Goal: Information Seeking & Learning: Learn about a topic

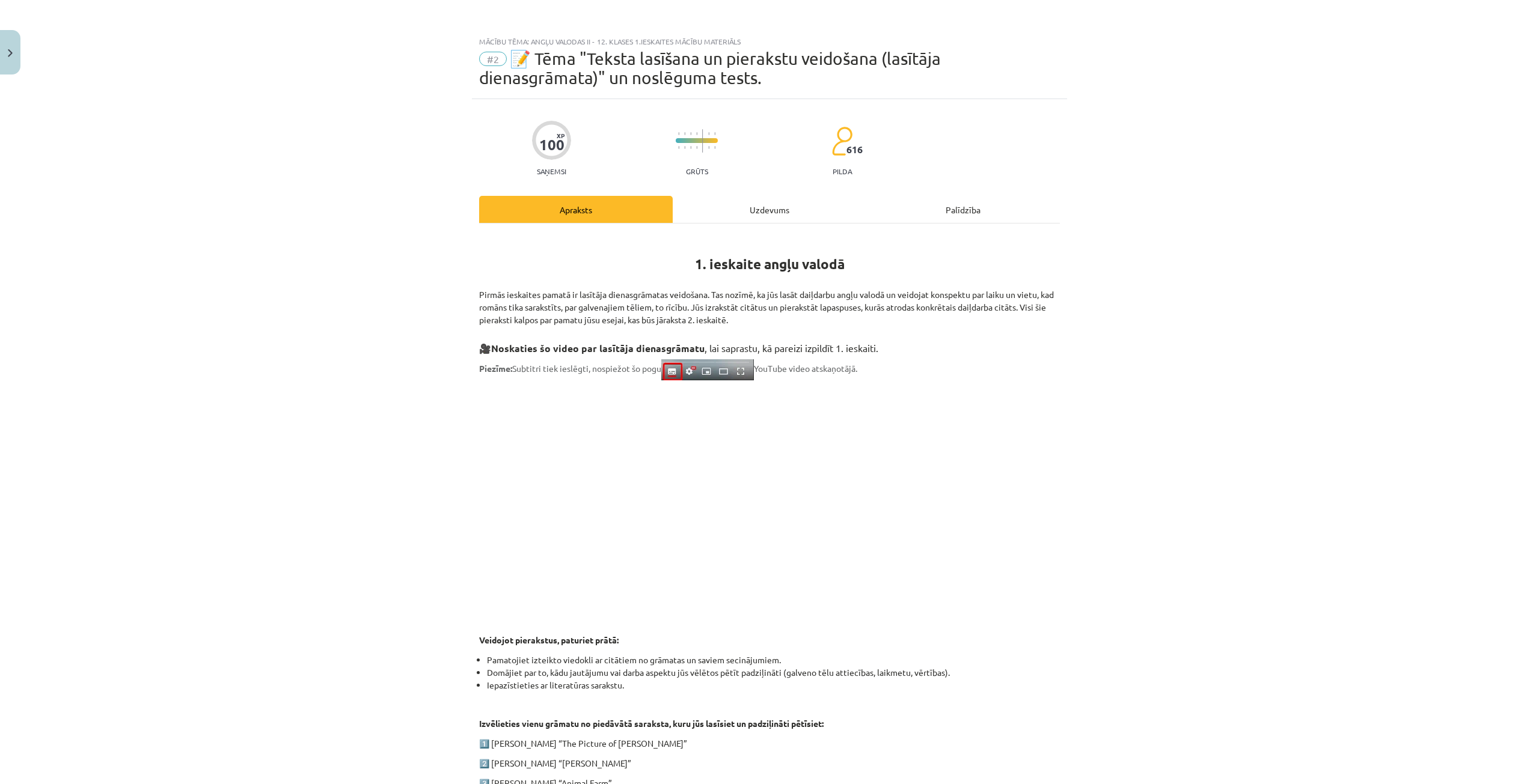
scroll to position [180, 0]
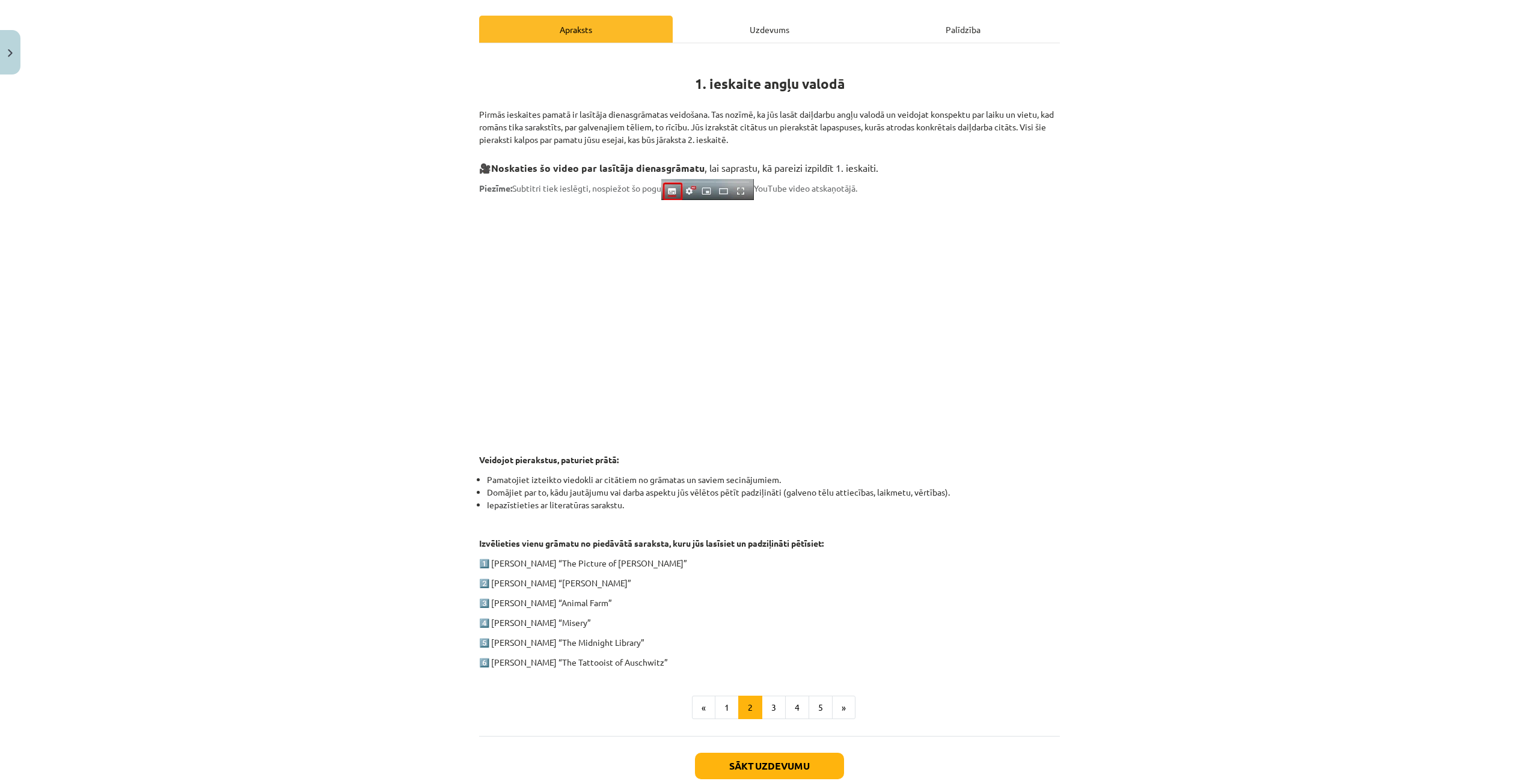
drag, startPoint x: 548, startPoint y: 110, endPoint x: 832, endPoint y: 135, distance: 285.1
click at [832, 135] on div "Mācību tēma: Angļu valodas ii - 12. klases 1.ieskaites mācību materiāls #2 📝 Tē…" at bounding box center [770, 392] width 1539 height 784
drag, startPoint x: 1072, startPoint y: 206, endPoint x: 1057, endPoint y: 219, distance: 19.8
click at [1071, 208] on div "Mācību tēma: Angļu valodas ii - 12. klases 1.ieskaites mācību materiāls #2 📝 Tē…" at bounding box center [770, 392] width 1539 height 784
click at [766, 704] on button "3" at bounding box center [773, 707] width 24 height 24
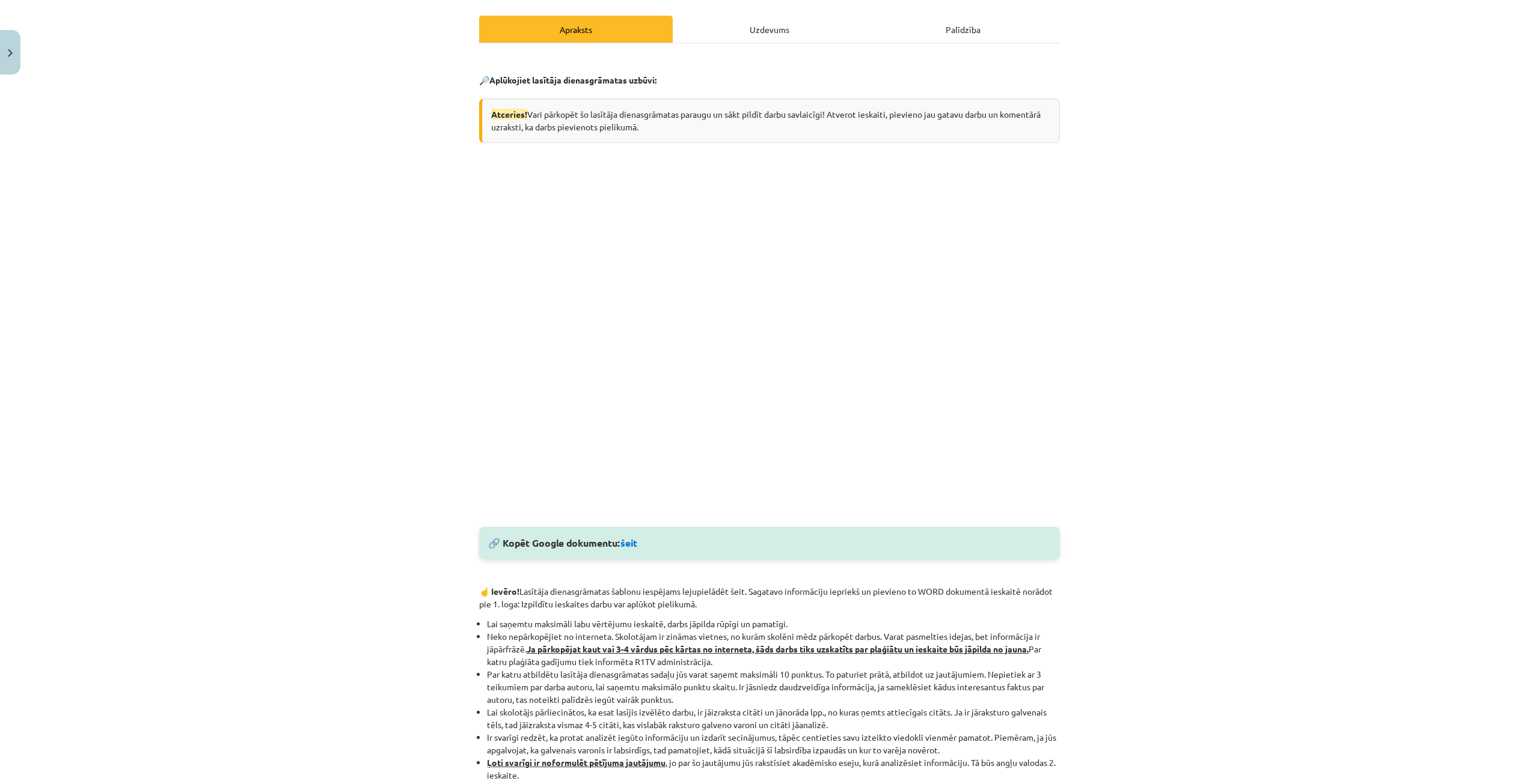
scroll to position [0, 0]
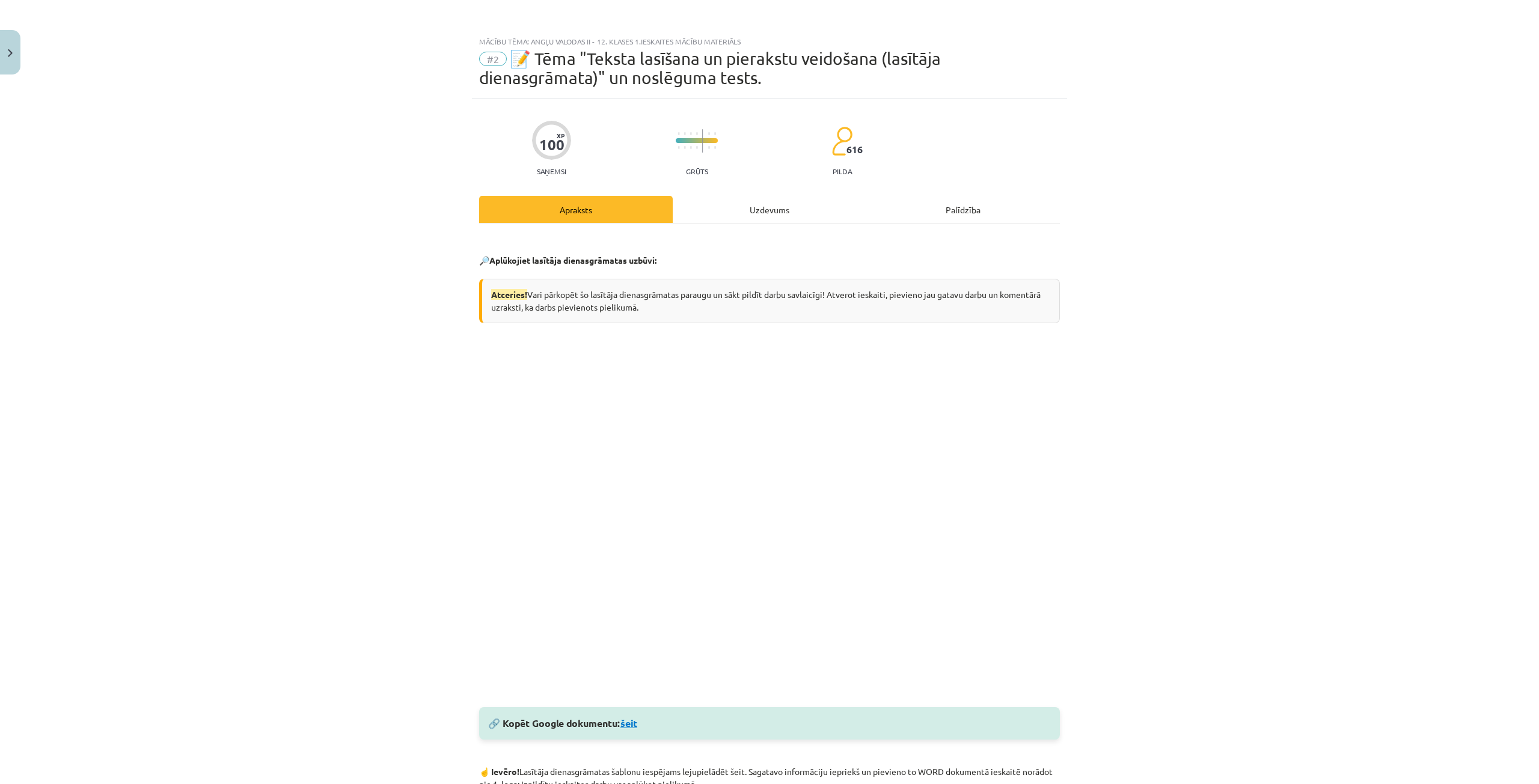
click at [632, 721] on link "šeit" at bounding box center [628, 723] width 17 height 12
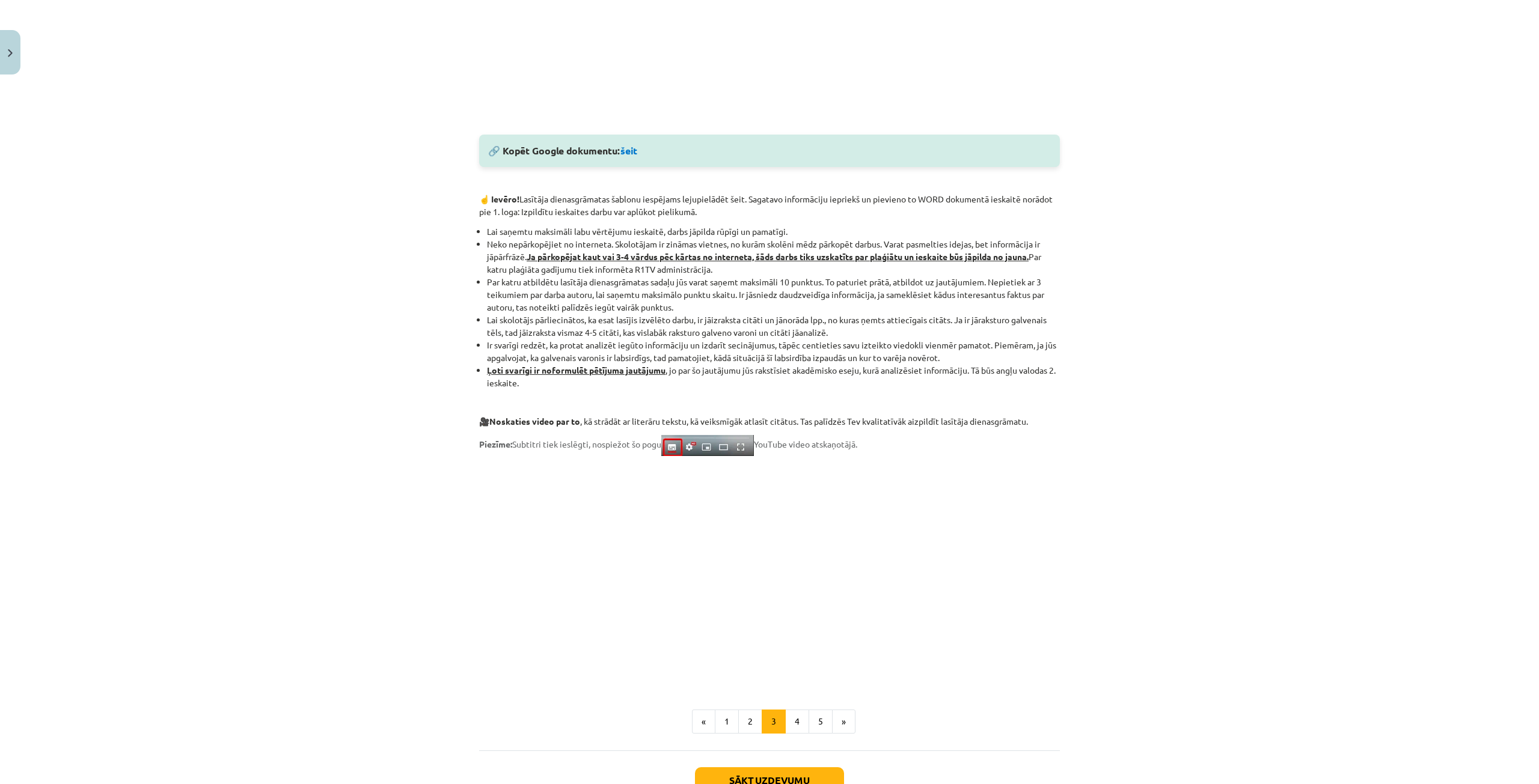
scroll to position [591, 0]
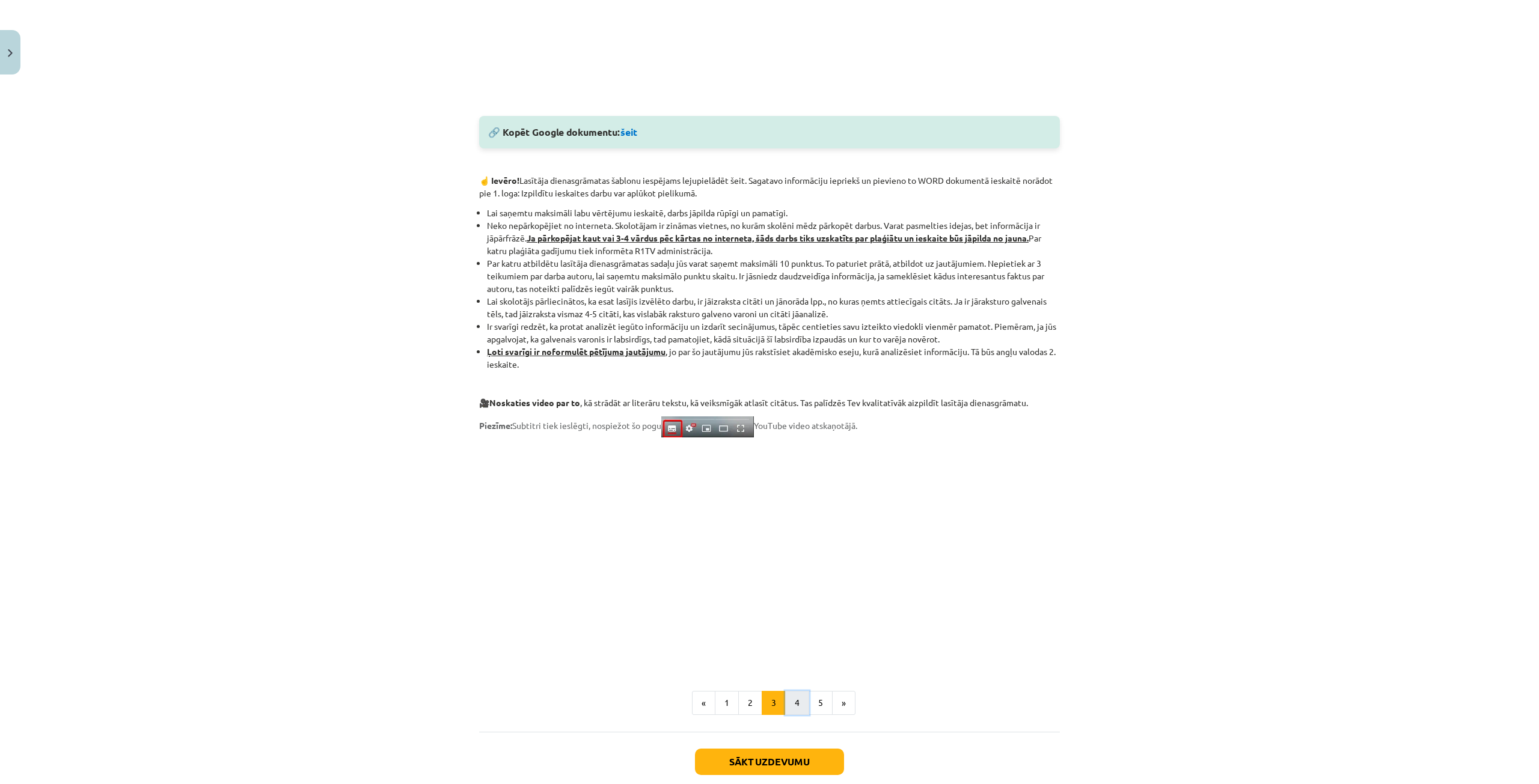
click at [793, 706] on button "4" at bounding box center [797, 703] width 24 height 24
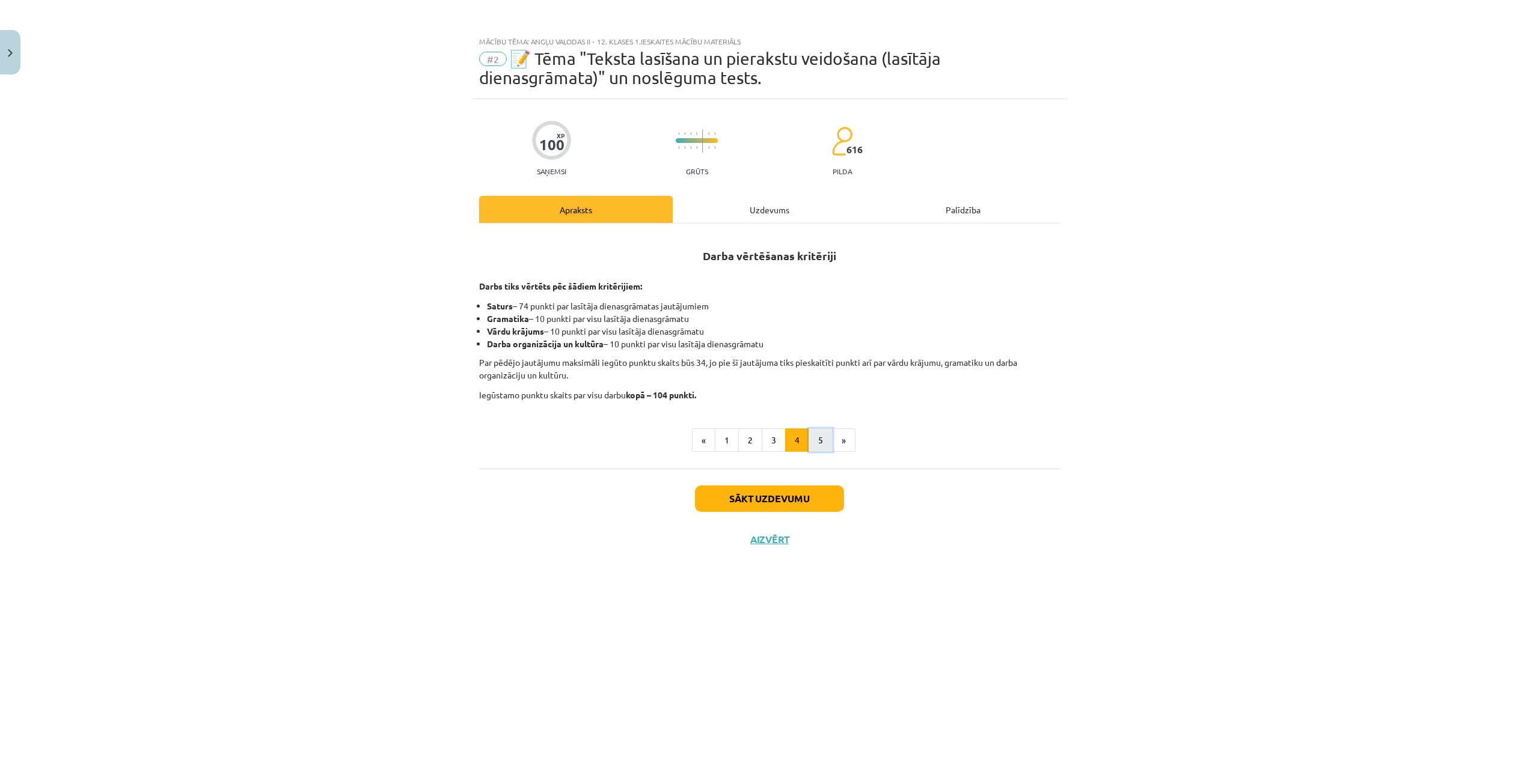
click at [817, 443] on button "5" at bounding box center [820, 440] width 24 height 24
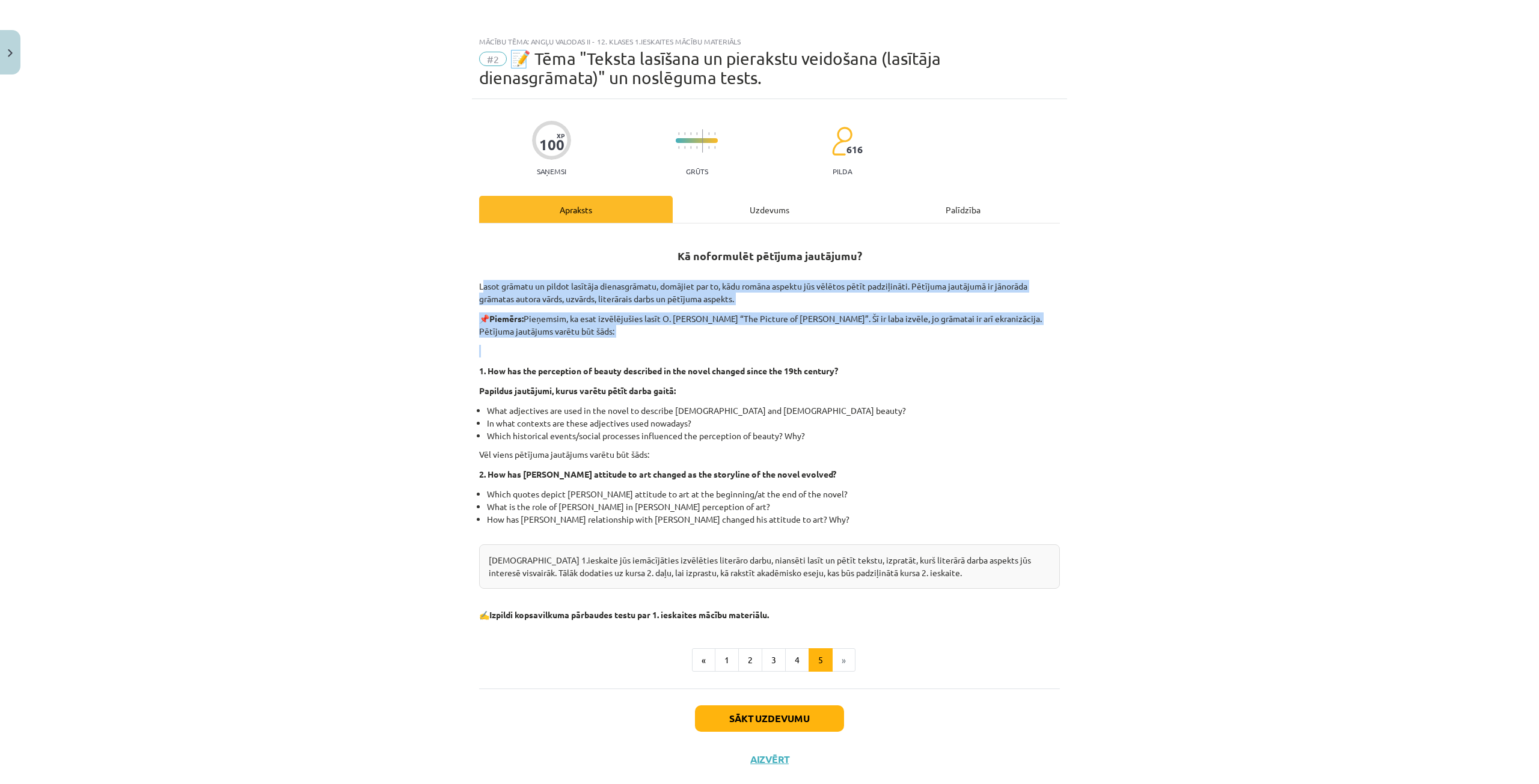
drag, startPoint x: 467, startPoint y: 281, endPoint x: 843, endPoint y: 345, distance: 381.4
click at [843, 345] on div "100 XP Saņemsi Grūts 616 pilda Apraksts Uzdevums Palīdzība Kā noformulēt pētīju…" at bounding box center [770, 439] width 595 height 681
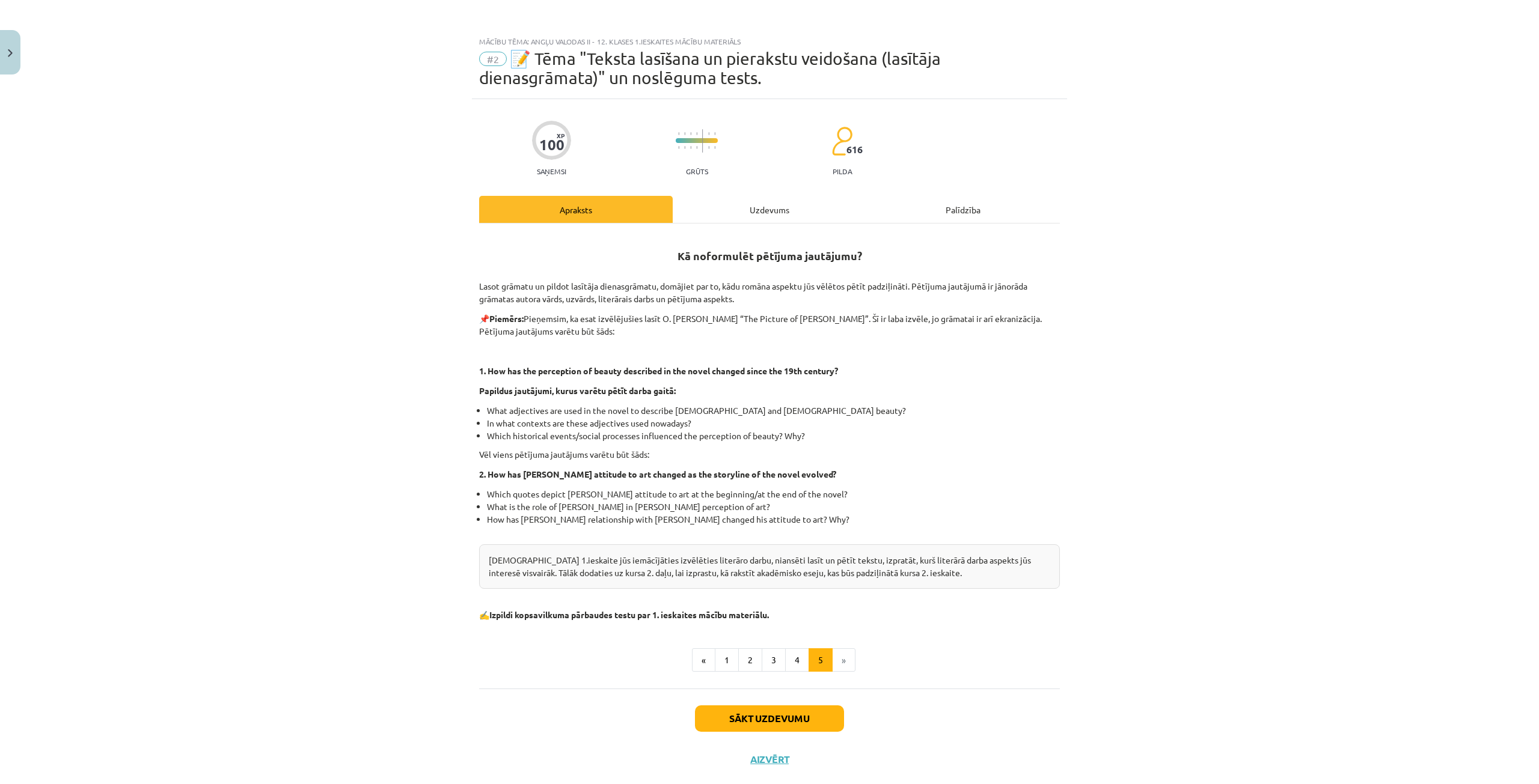
click at [408, 402] on div "Mācību tēma: Angļu valodas ii - 12. klases 1.ieskaites mācību materiāls #2 📝 Tē…" at bounding box center [770, 392] width 1539 height 784
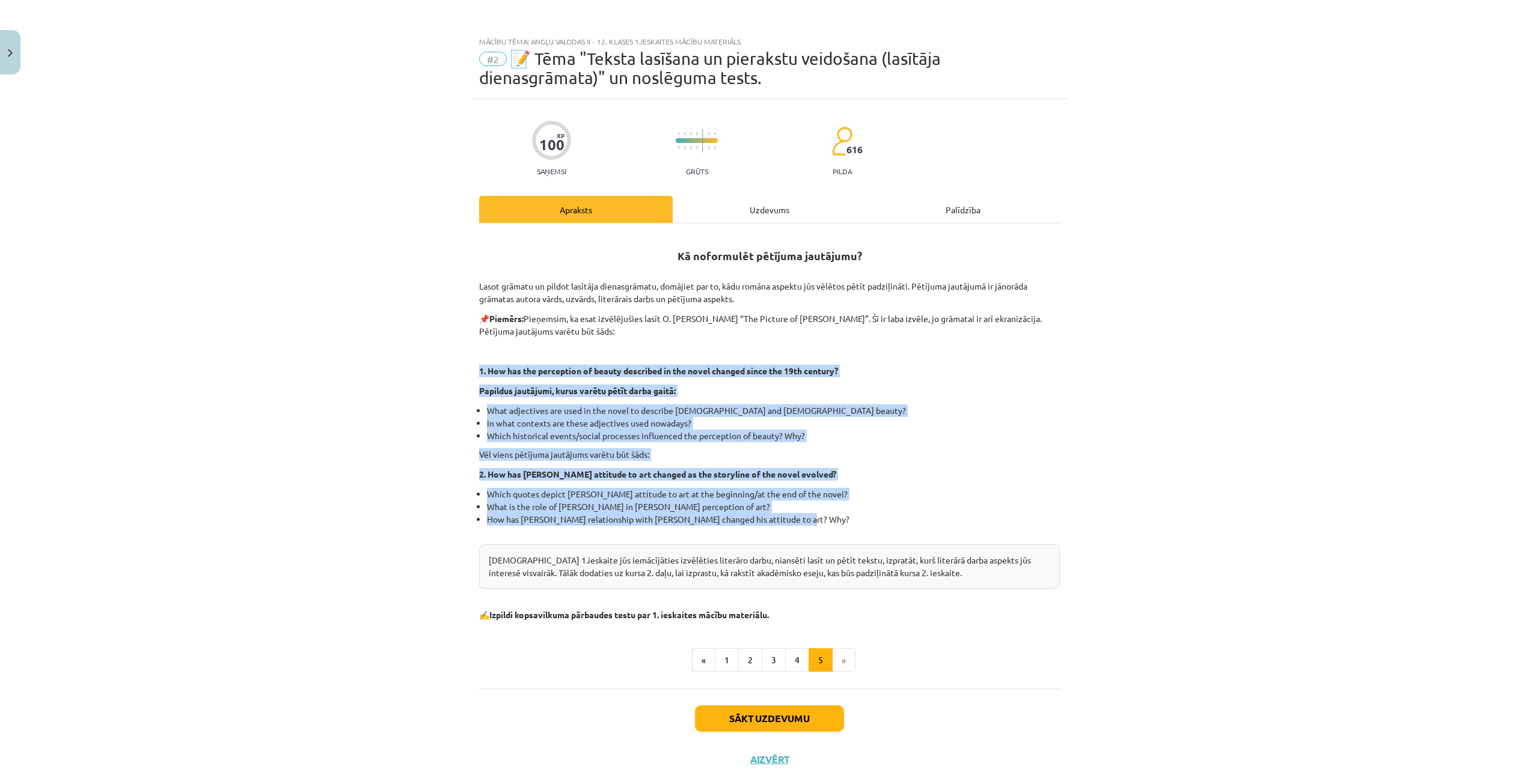
drag, startPoint x: 443, startPoint y: 368, endPoint x: 828, endPoint y: 524, distance: 415.4
click at [828, 524] on div "Mācību tēma: Angļu valodas ii - 12. klases 1.ieskaites mācību materiāls #2 📝 Tē…" at bounding box center [770, 392] width 1539 height 784
click at [1057, 419] on div "100 XP Saņemsi Grūts 616 pilda Apraksts Uzdevums Palīdzība Kā noformulēt pētīju…" at bounding box center [770, 439] width 595 height 681
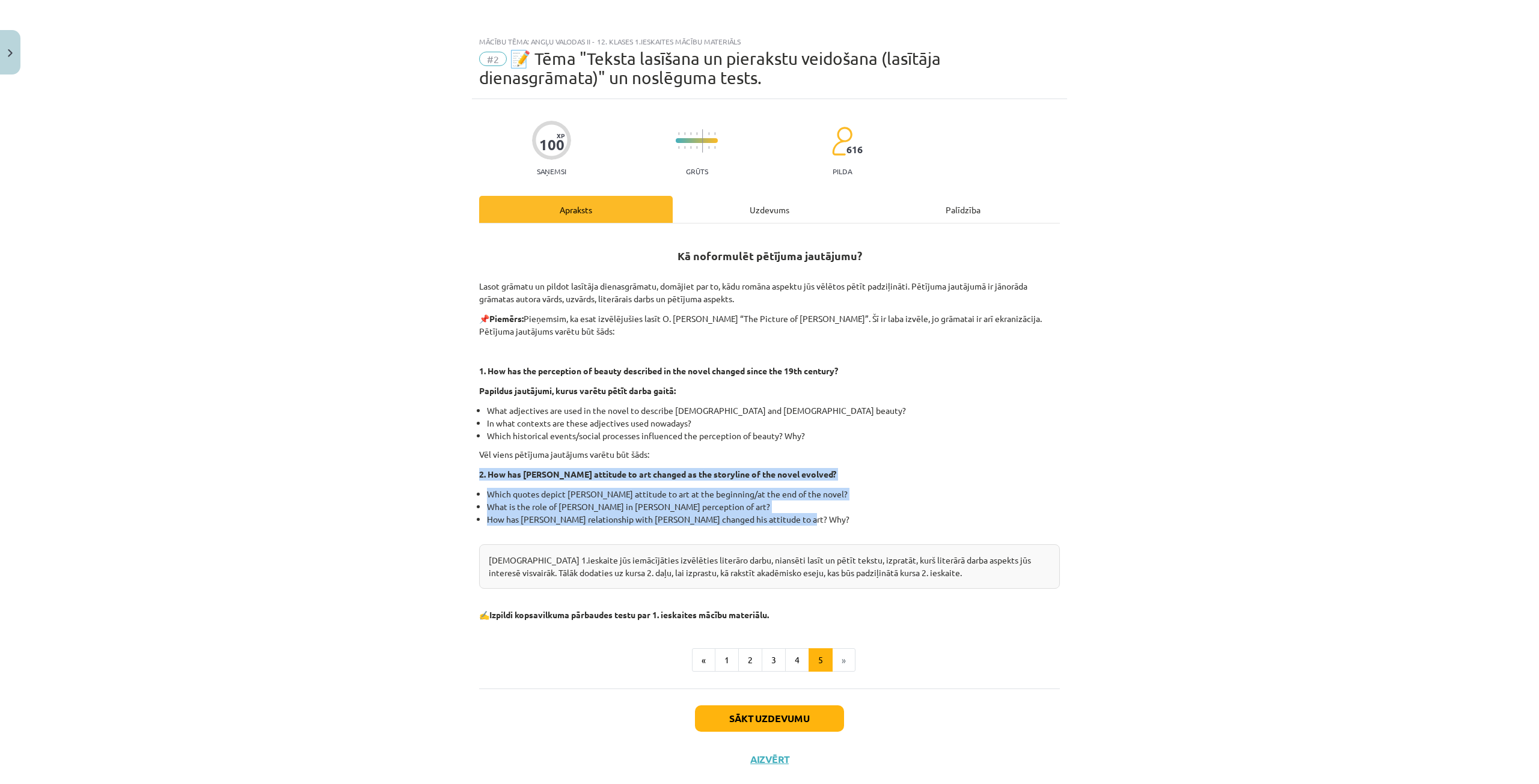
drag, startPoint x: 449, startPoint y: 466, endPoint x: 831, endPoint y: 523, distance: 386.2
click at [831, 523] on div "Mācību tēma: Angļu valodas ii - 12. klases 1.ieskaites mācību materiāls #2 📝 Tē…" at bounding box center [770, 392] width 1539 height 784
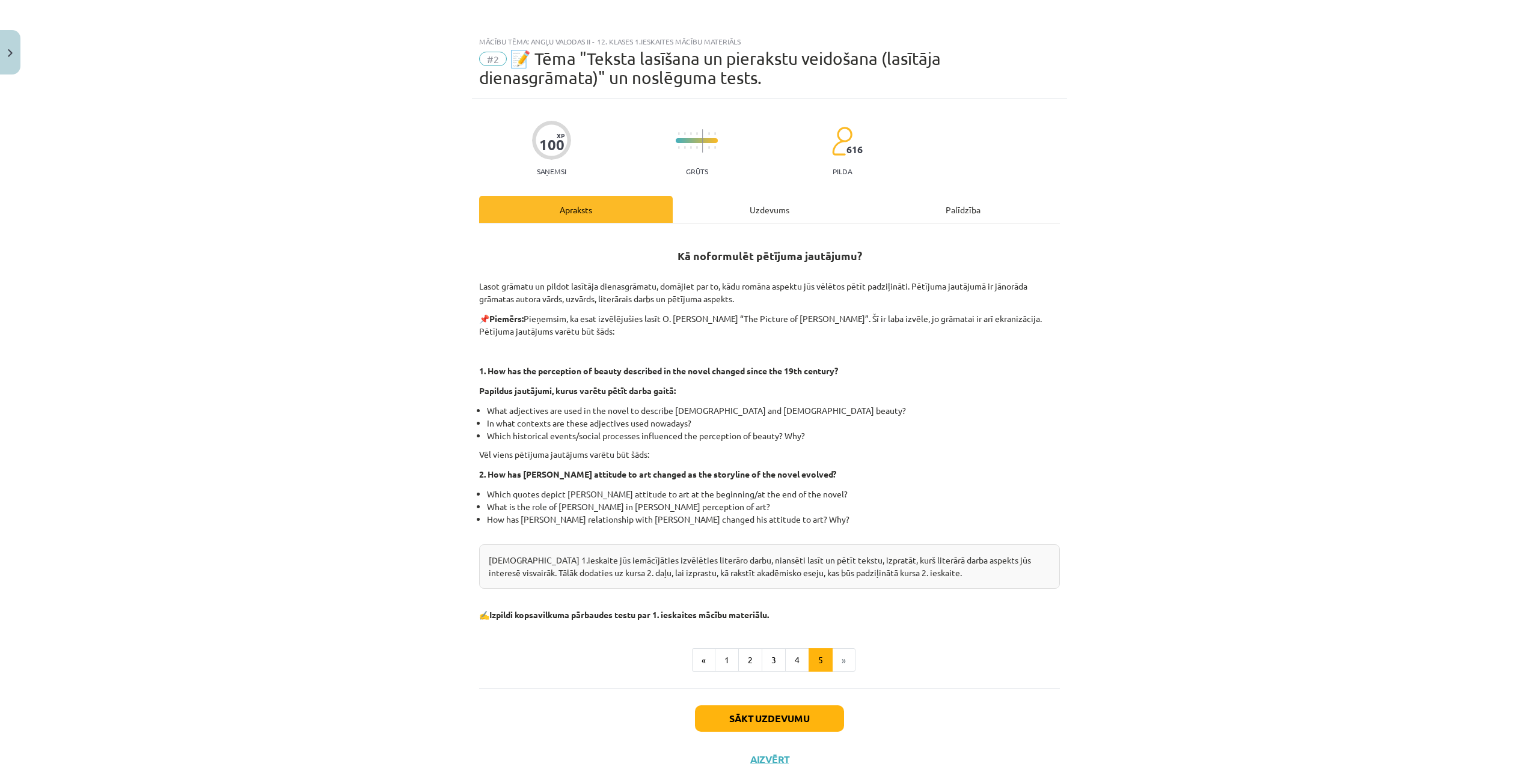
click at [993, 399] on div "Kā noformulēt pētījuma jautājumu? Lasot grāmatu un pildot lasītāja dienasgrāmat…" at bounding box center [770, 427] width 581 height 387
click at [834, 663] on li "»" at bounding box center [844, 660] width 23 height 24
click at [725, 658] on button "1" at bounding box center [726, 660] width 24 height 24
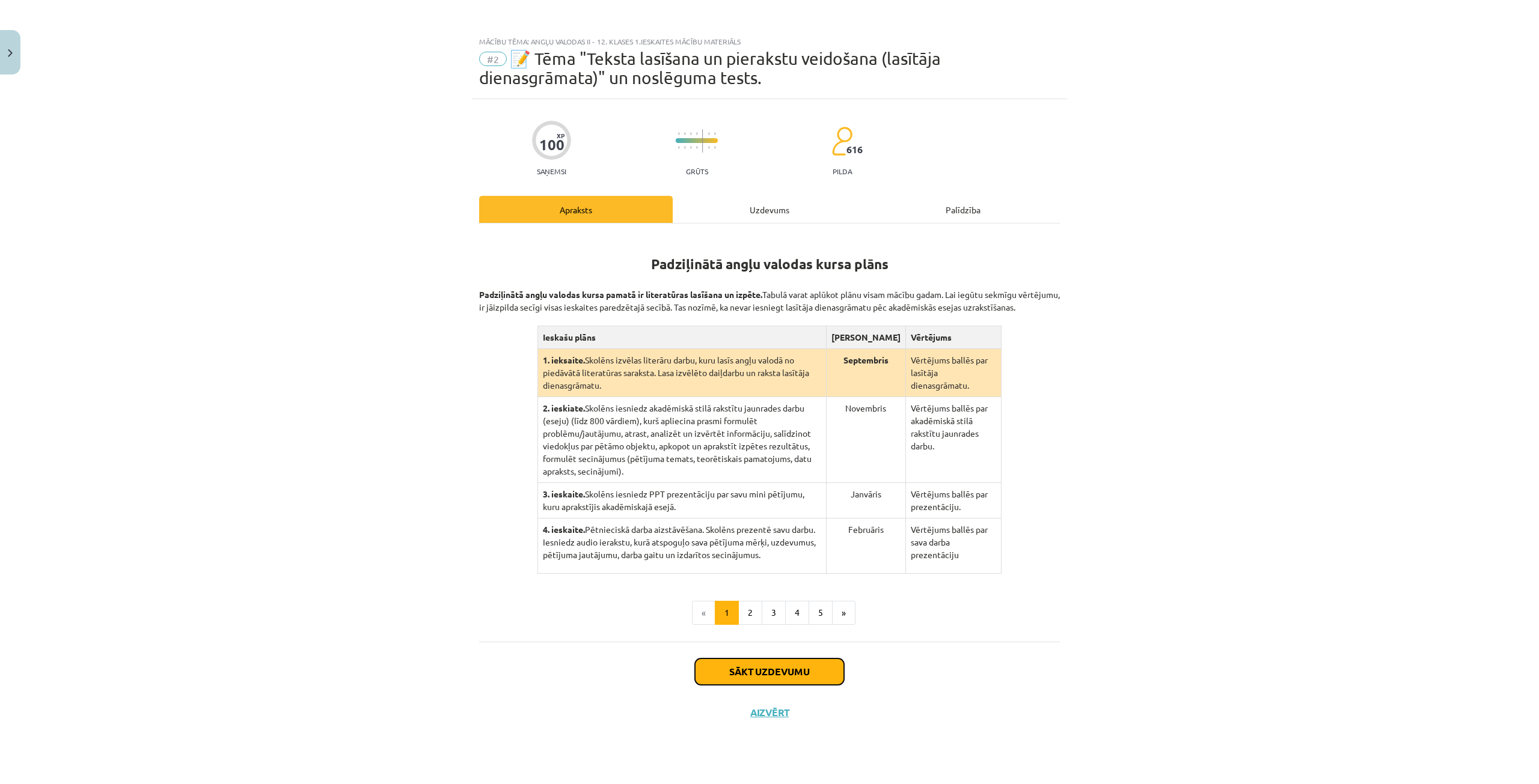
click at [771, 660] on button "Sākt uzdevumu" at bounding box center [770, 671] width 149 height 26
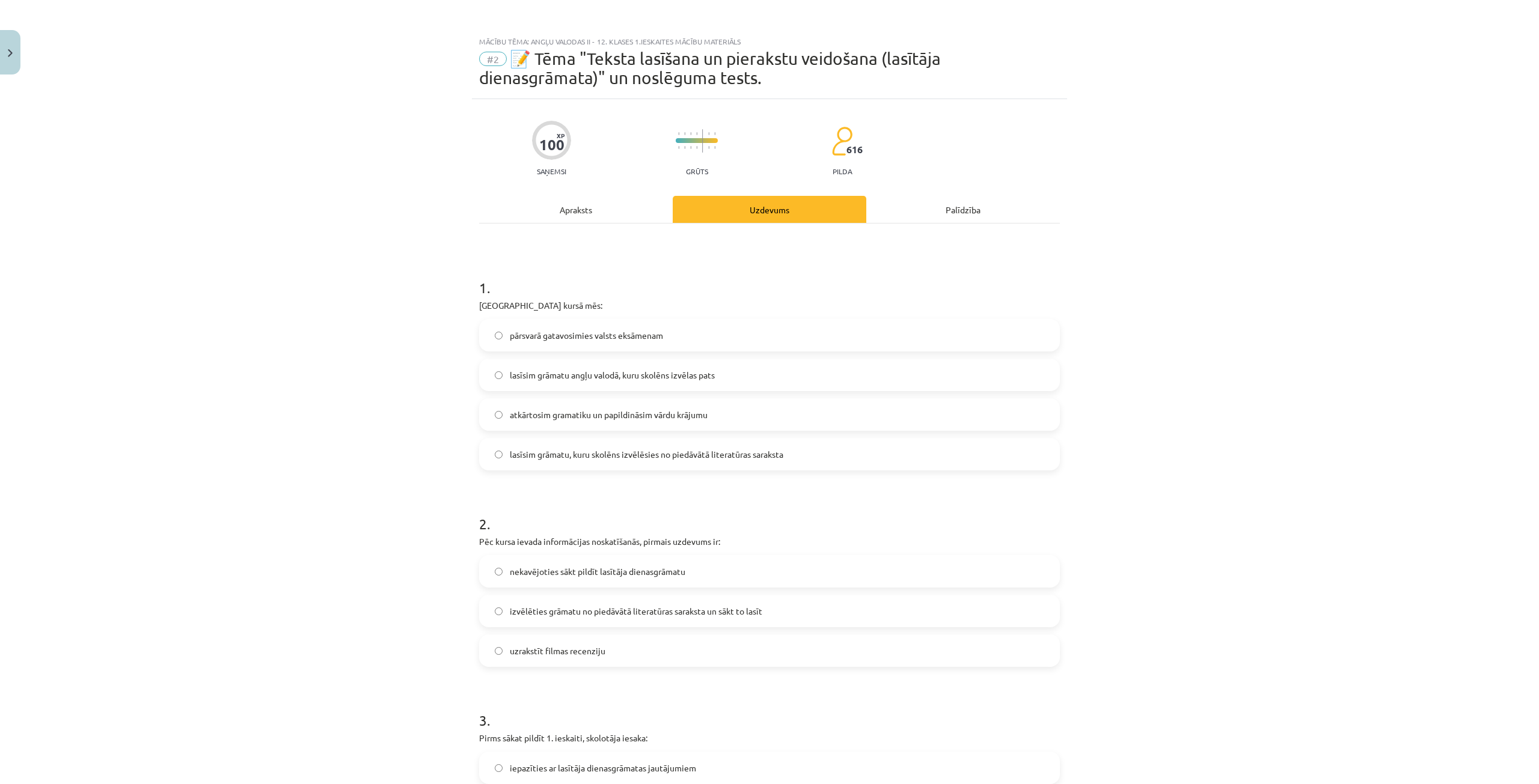
click at [533, 454] on span "lasīsim grāmatu, kuru skolēns izvēlēsies no piedāvātā literatūras saraksta" at bounding box center [646, 454] width 274 height 12
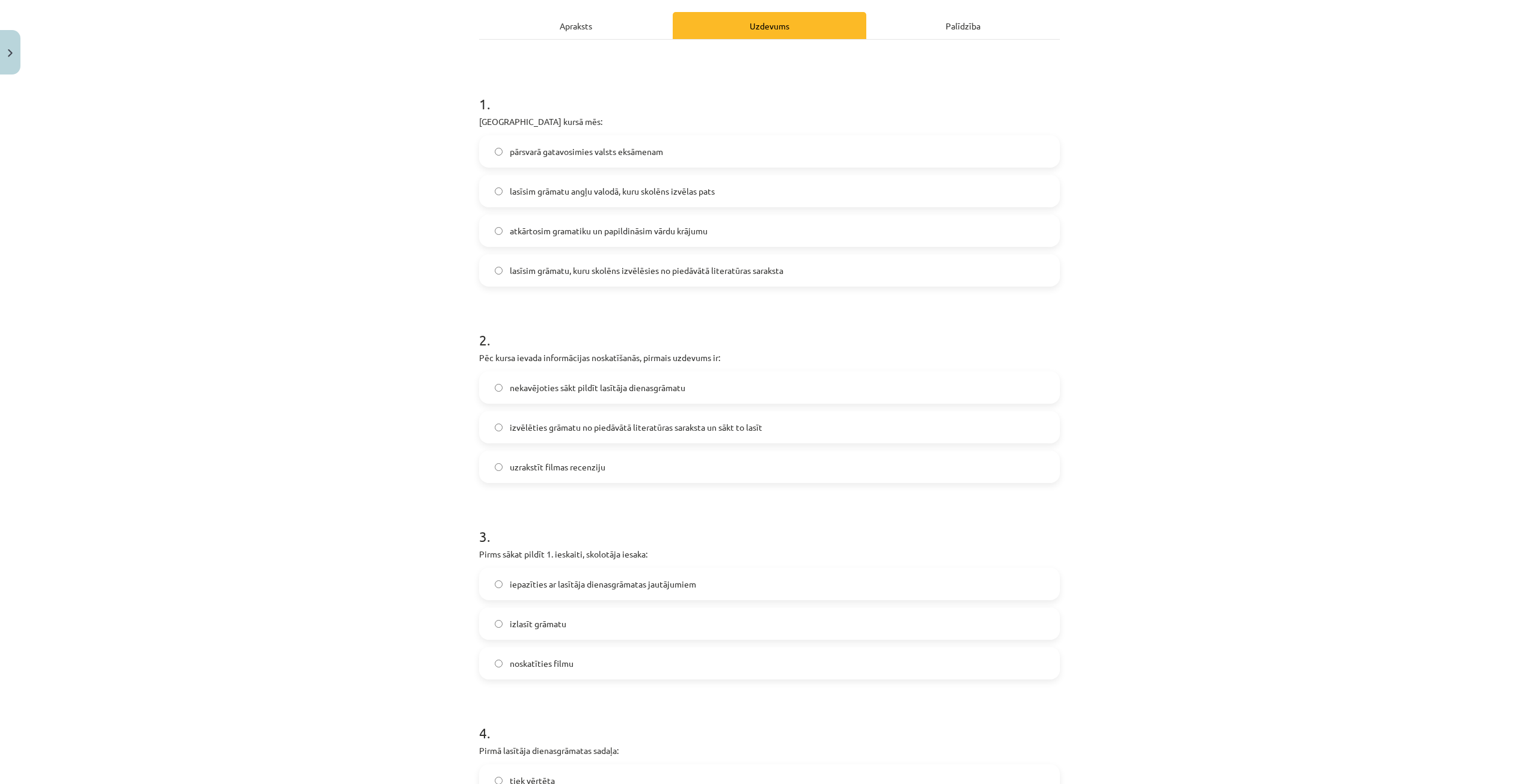
scroll to position [240, 0]
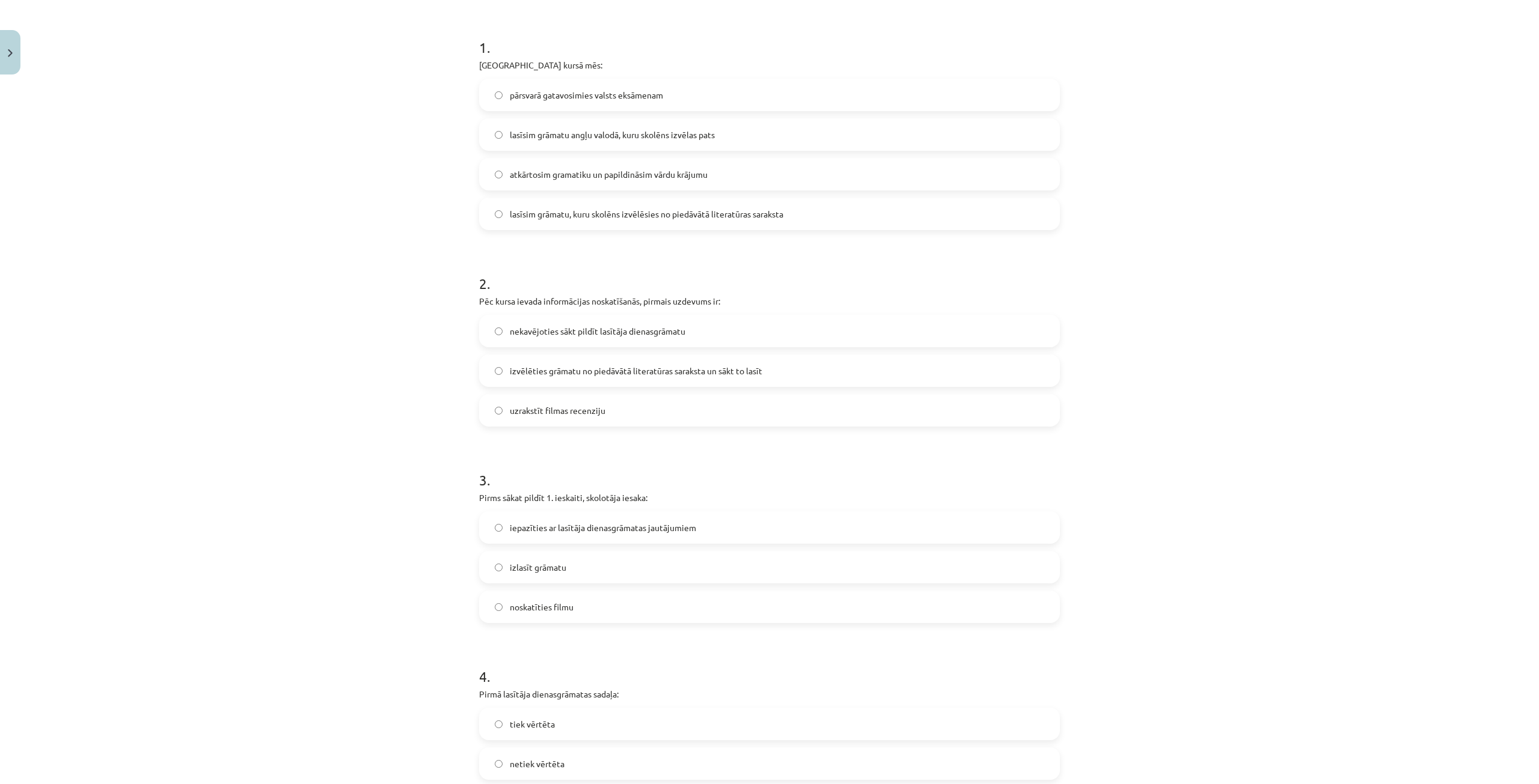
click at [629, 325] on span "nekavējoties sākt pildīt lasītāja dienasgrāmatu" at bounding box center [597, 331] width 176 height 12
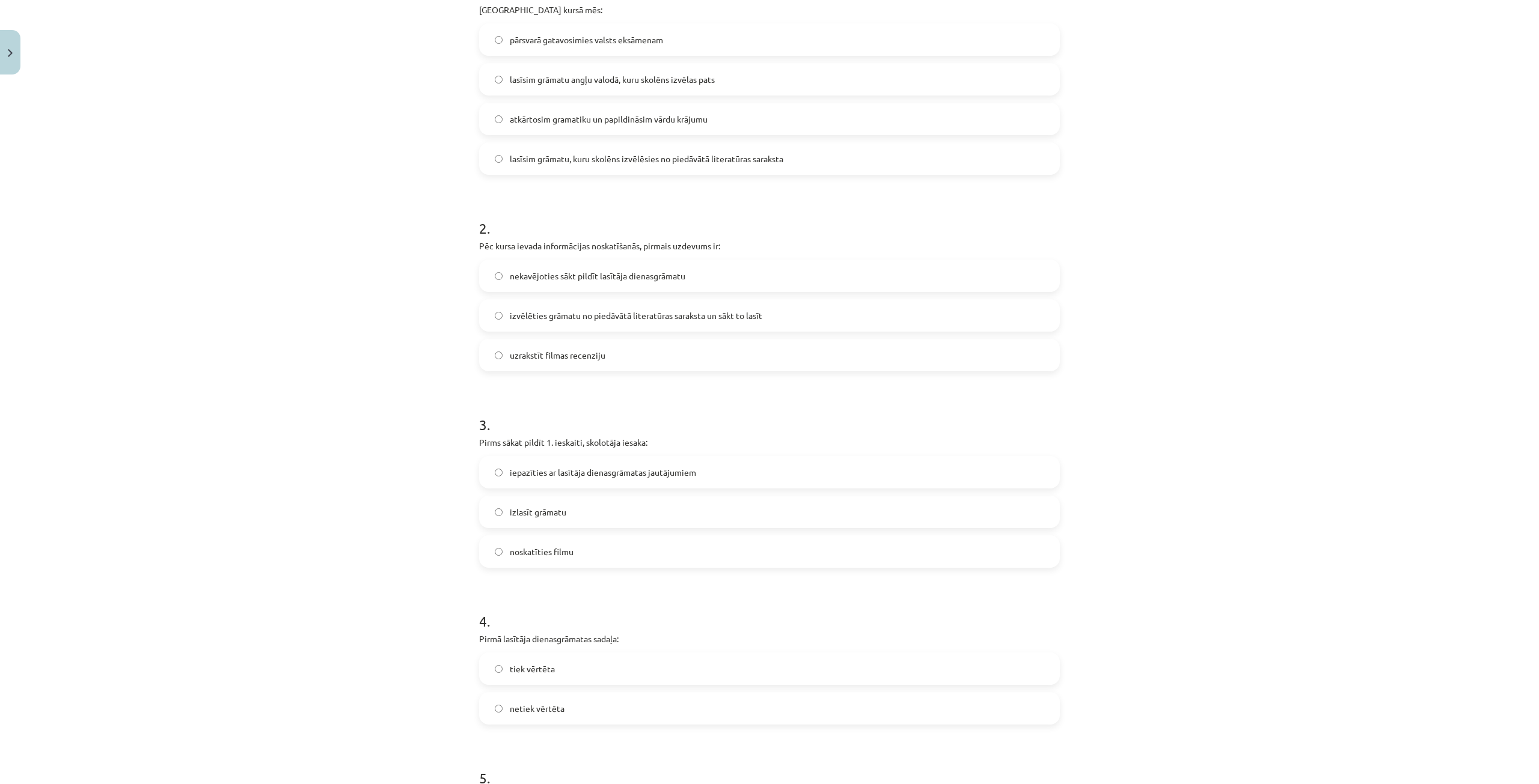
scroll to position [360, 0]
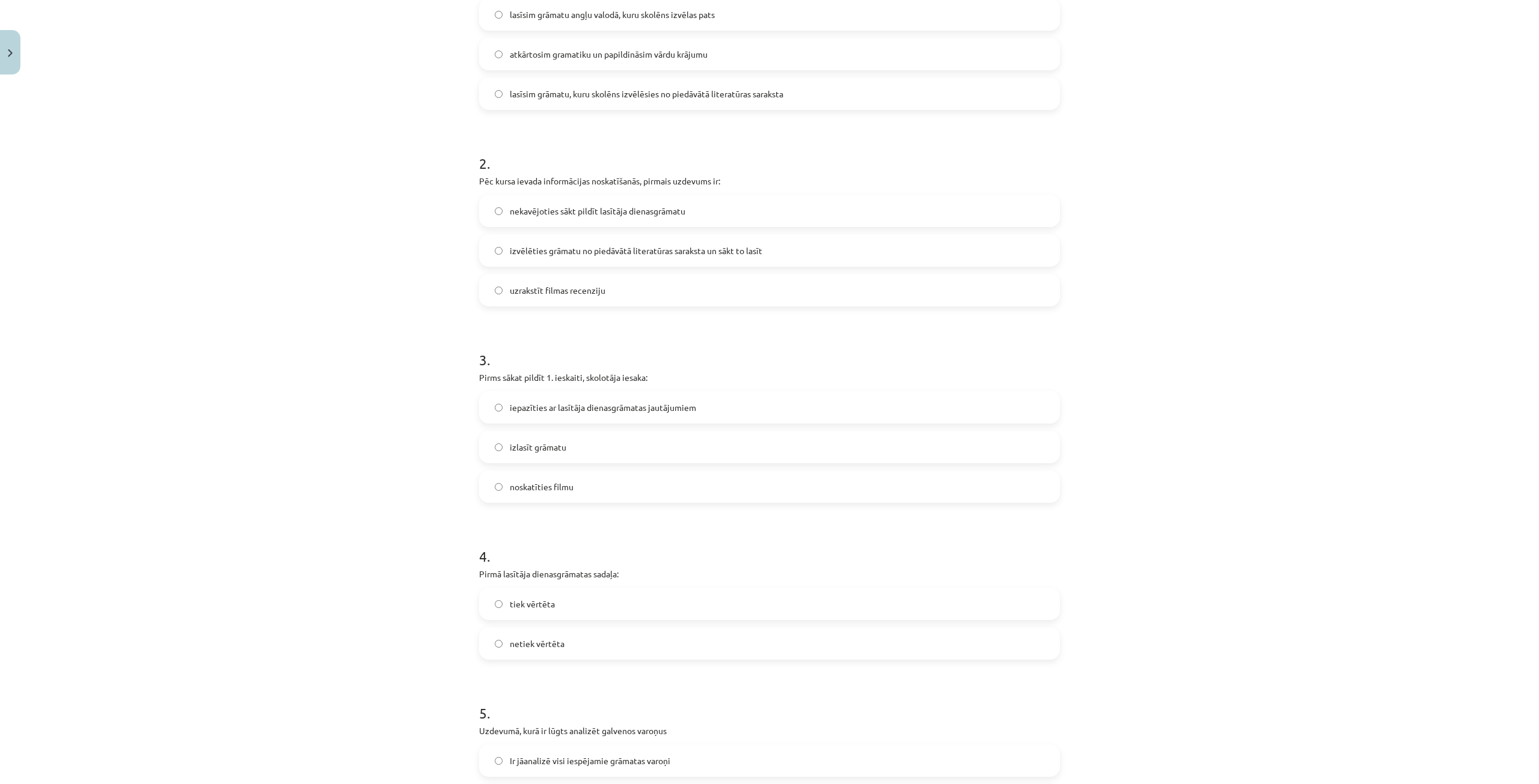
click at [656, 409] on span "iepazīties ar lasītāja dienasgrāmatas jautājumiem" at bounding box center [602, 407] width 186 height 12
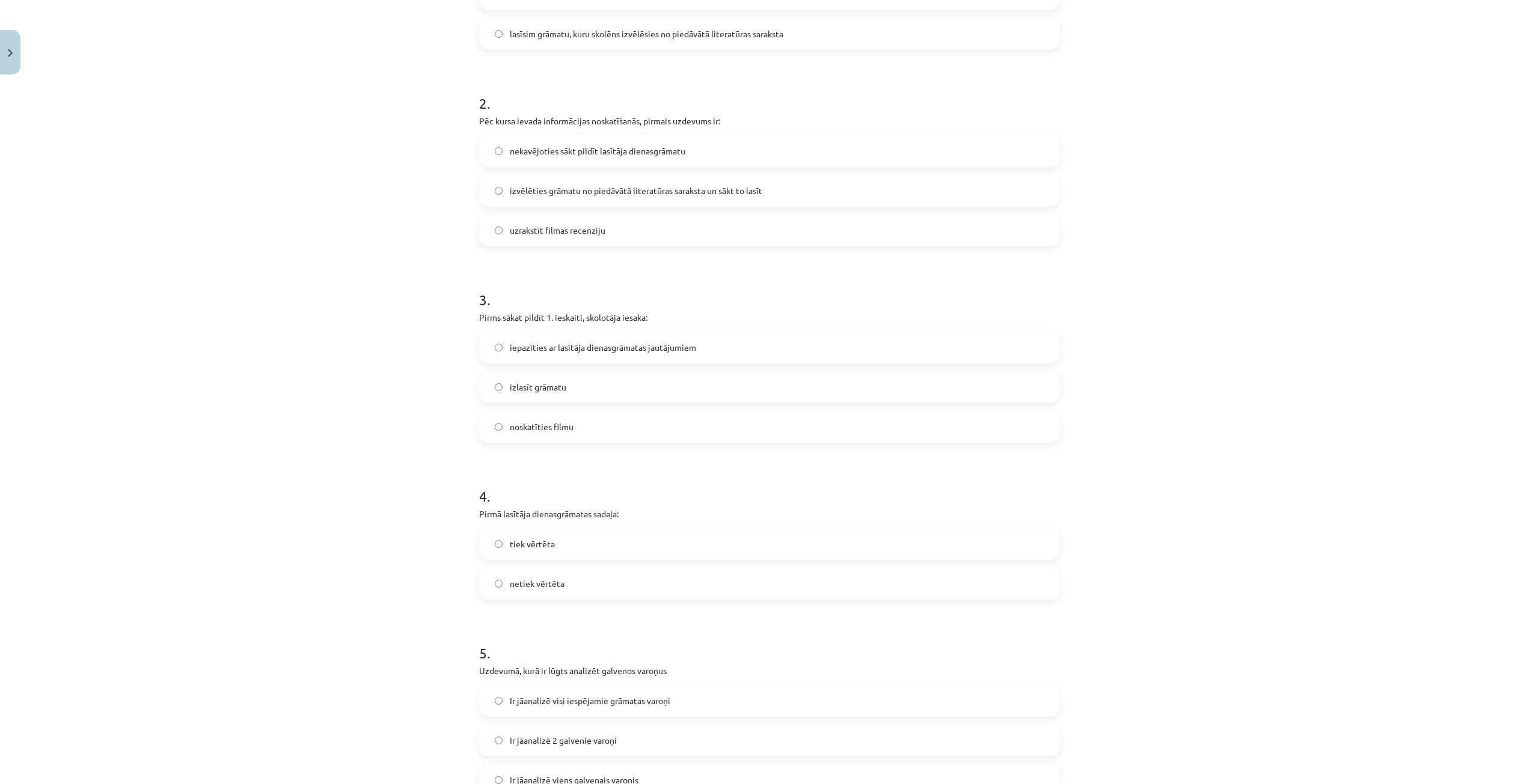
click at [609, 551] on label "tiek vērtēta" at bounding box center [769, 544] width 578 height 30
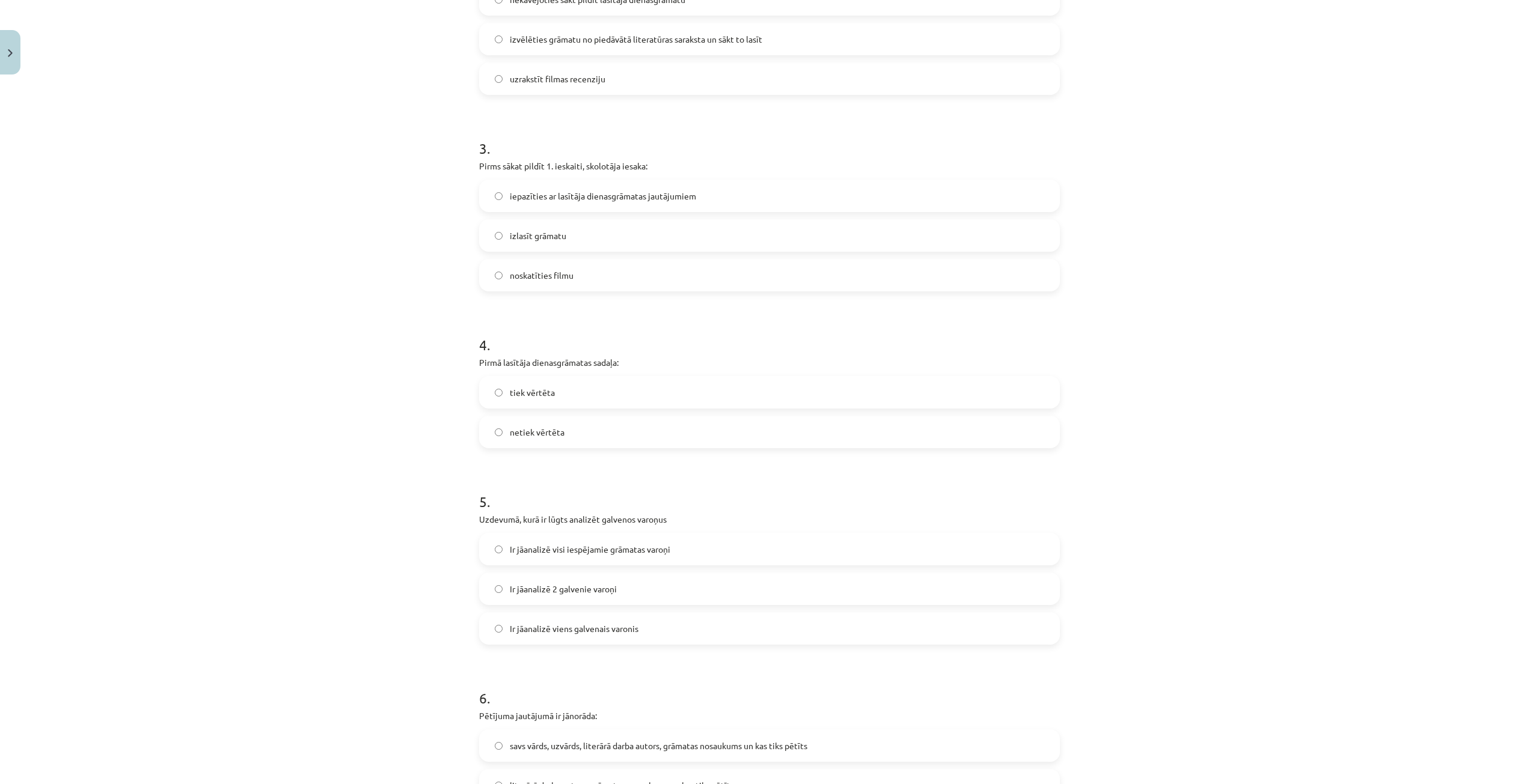
scroll to position [600, 0]
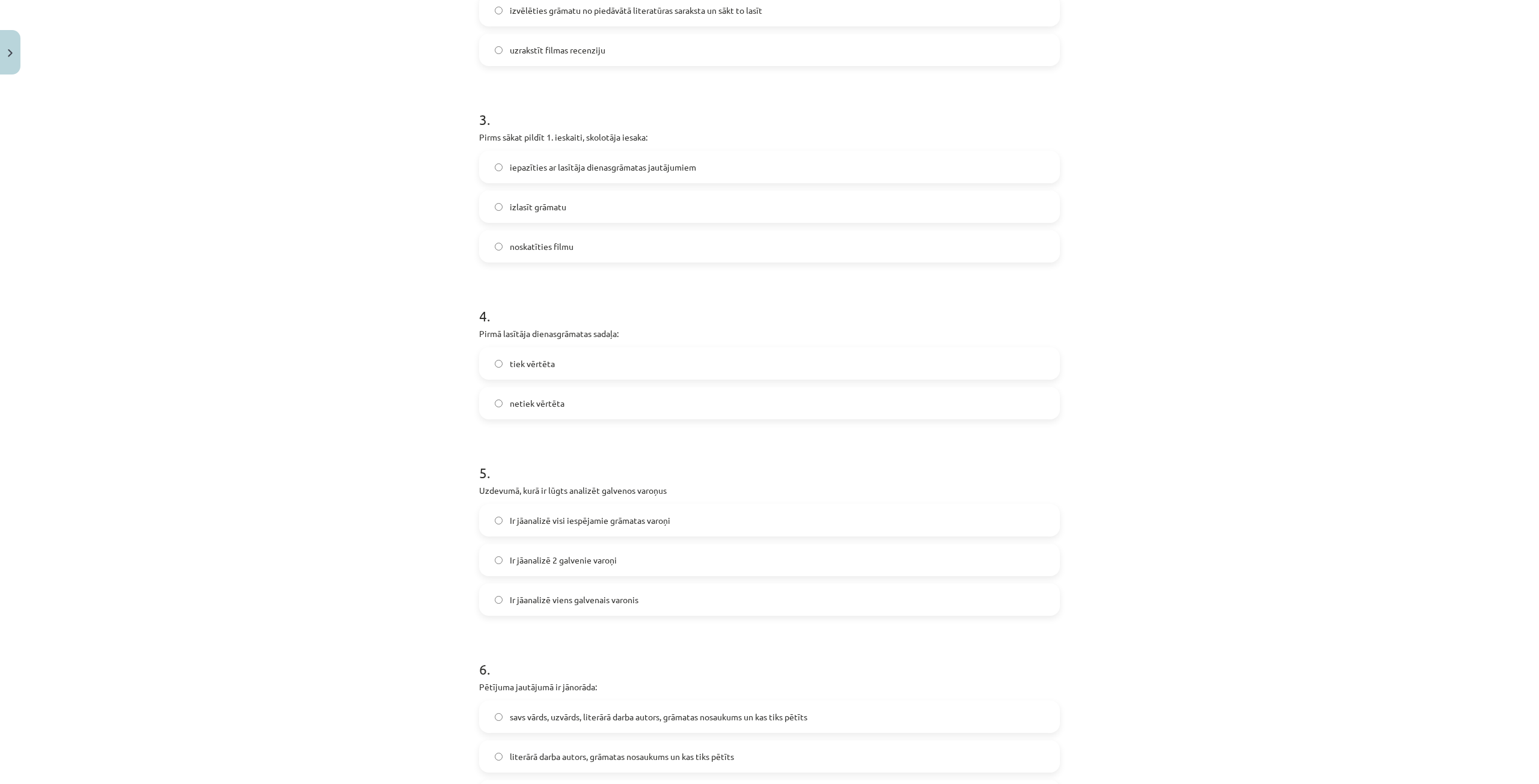
click at [599, 558] on span "Ir jāanalizē 2 galvenie varoņi" at bounding box center [563, 560] width 107 height 12
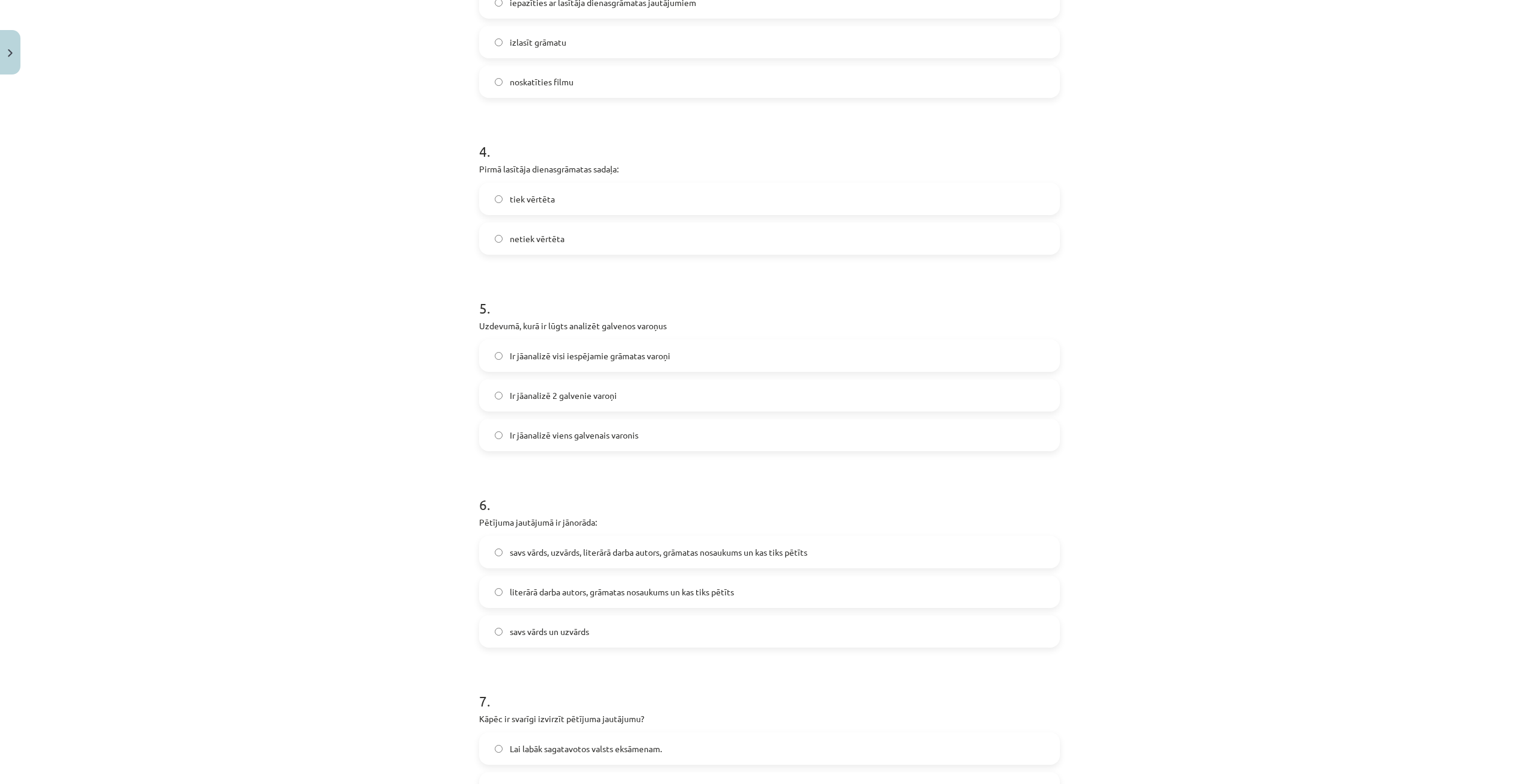
scroll to position [781, 0]
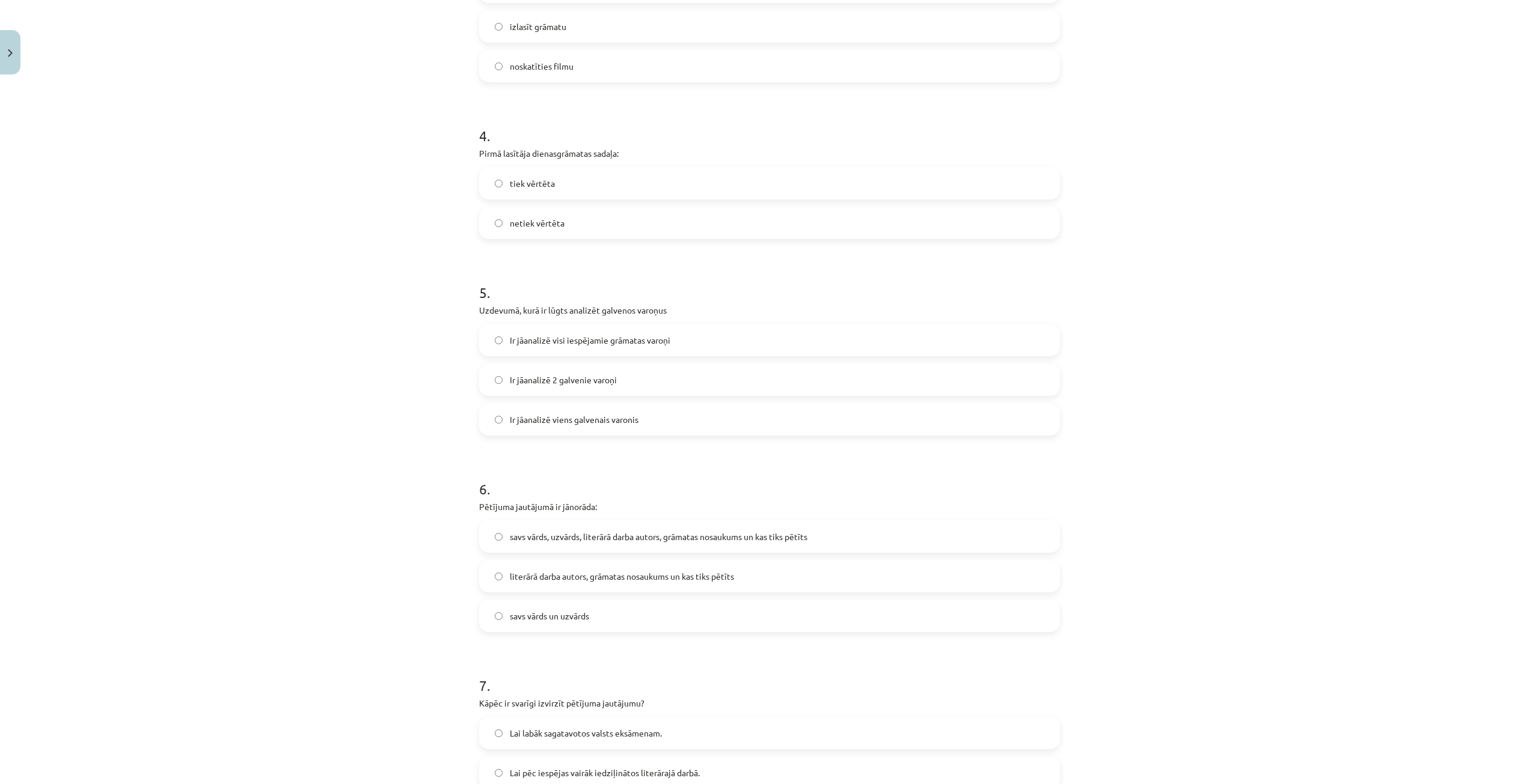
click at [543, 575] on span "literārā darba autors, grāmatas nosaukums un kas tiks pētīts" at bounding box center [622, 576] width 224 height 12
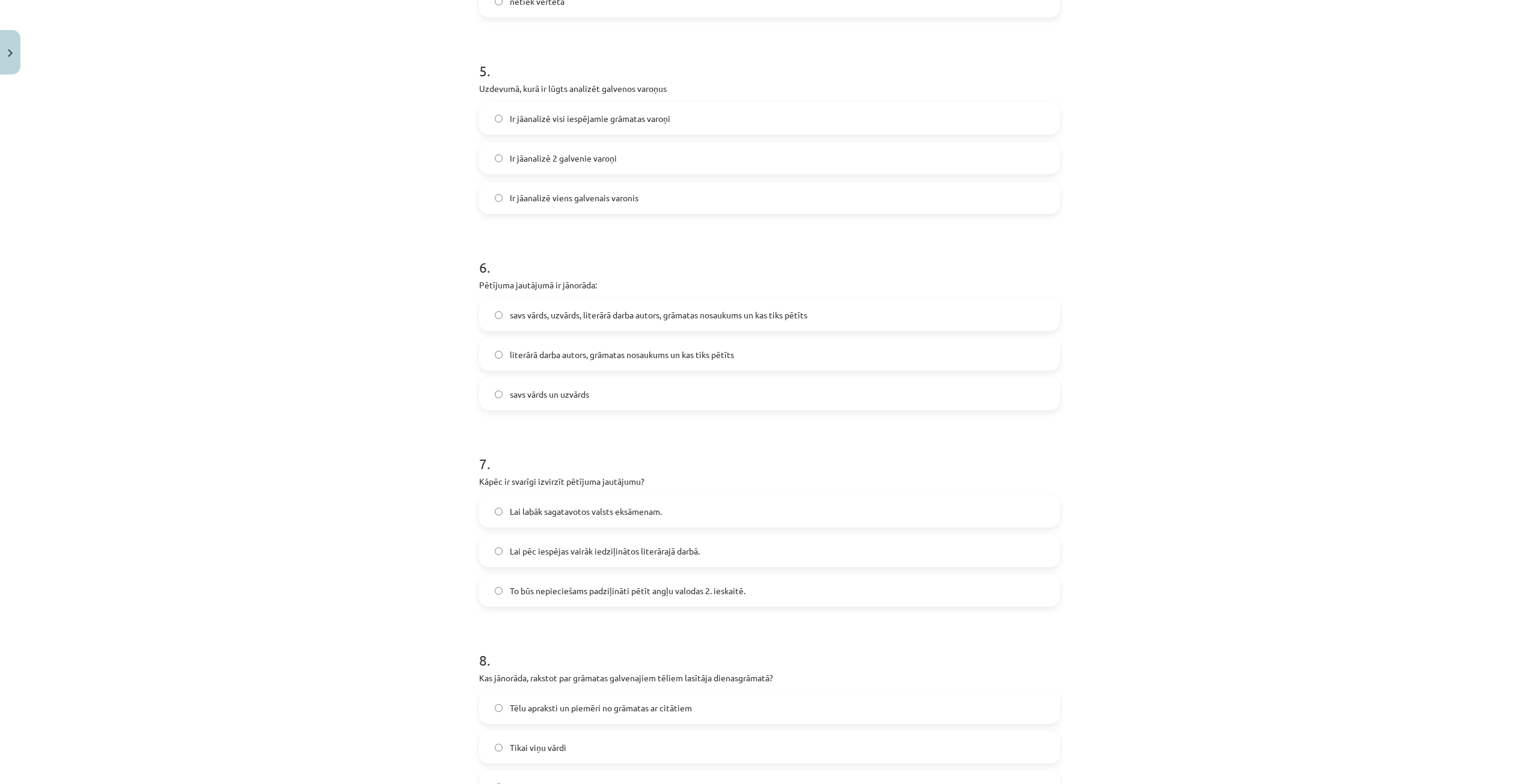
scroll to position [1022, 0]
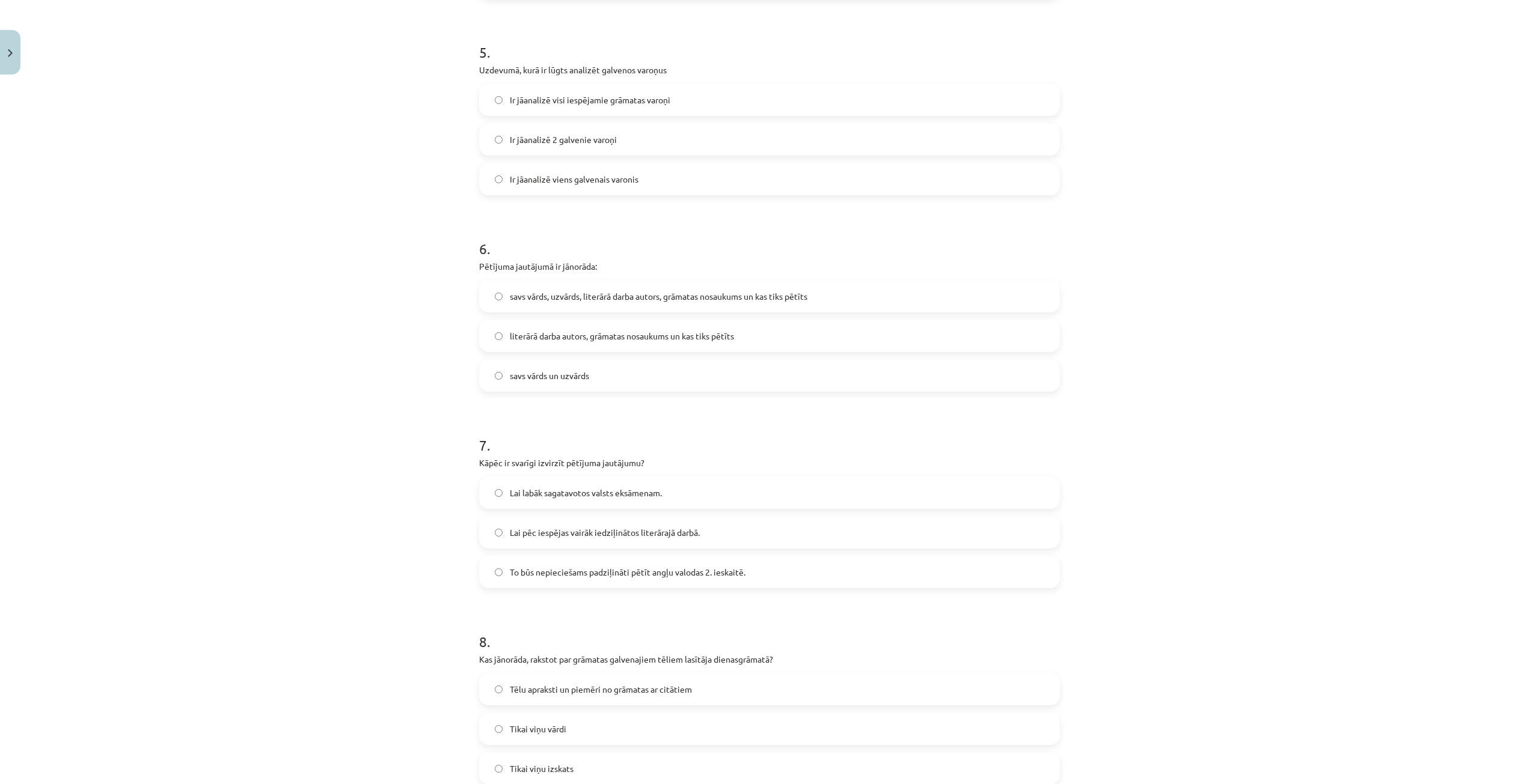
click at [639, 573] on span "To būs nepieciešams padziļināti pētīt angļu valodas 2. ieskaitē." at bounding box center [627, 572] width 235 height 12
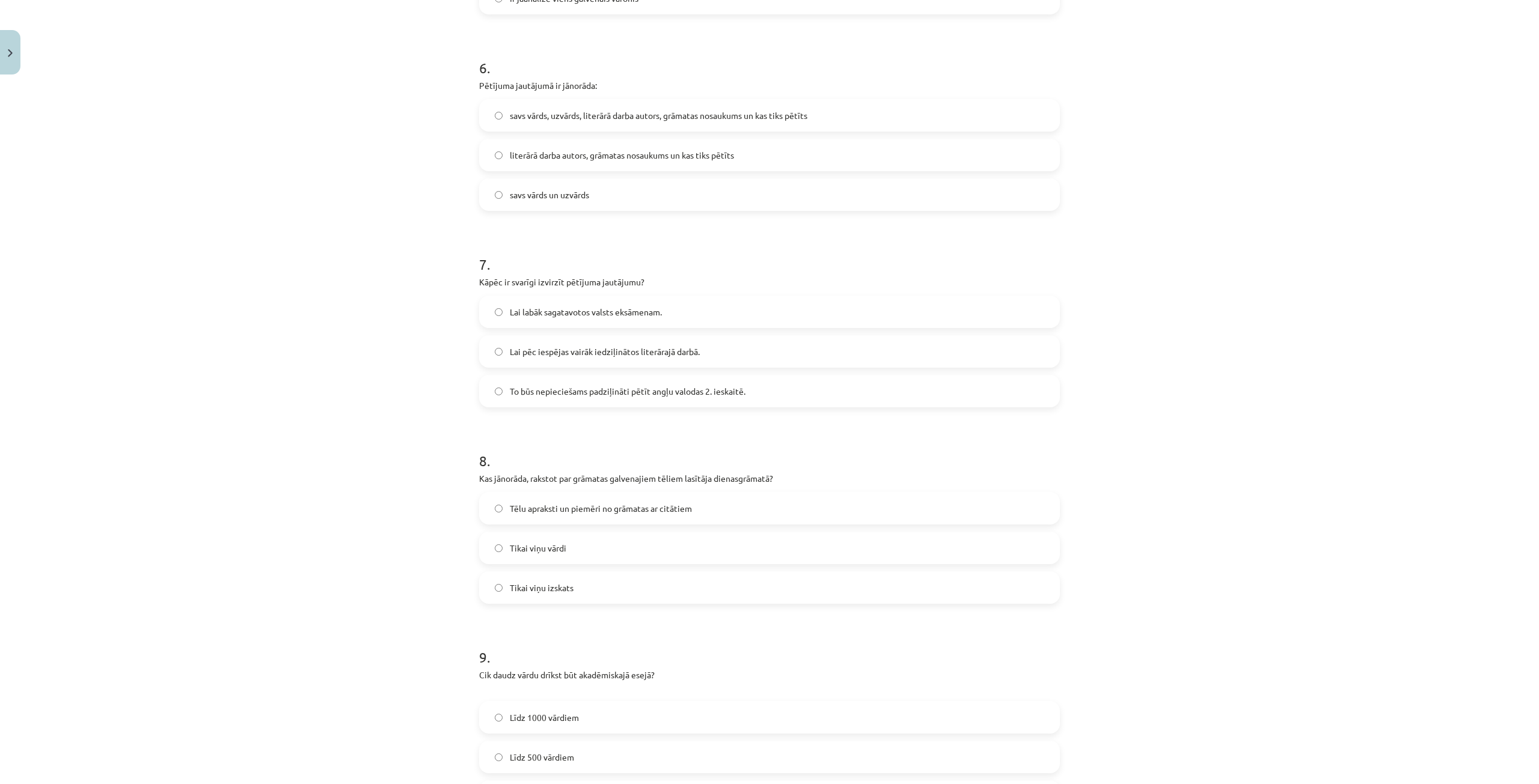
scroll to position [1262, 0]
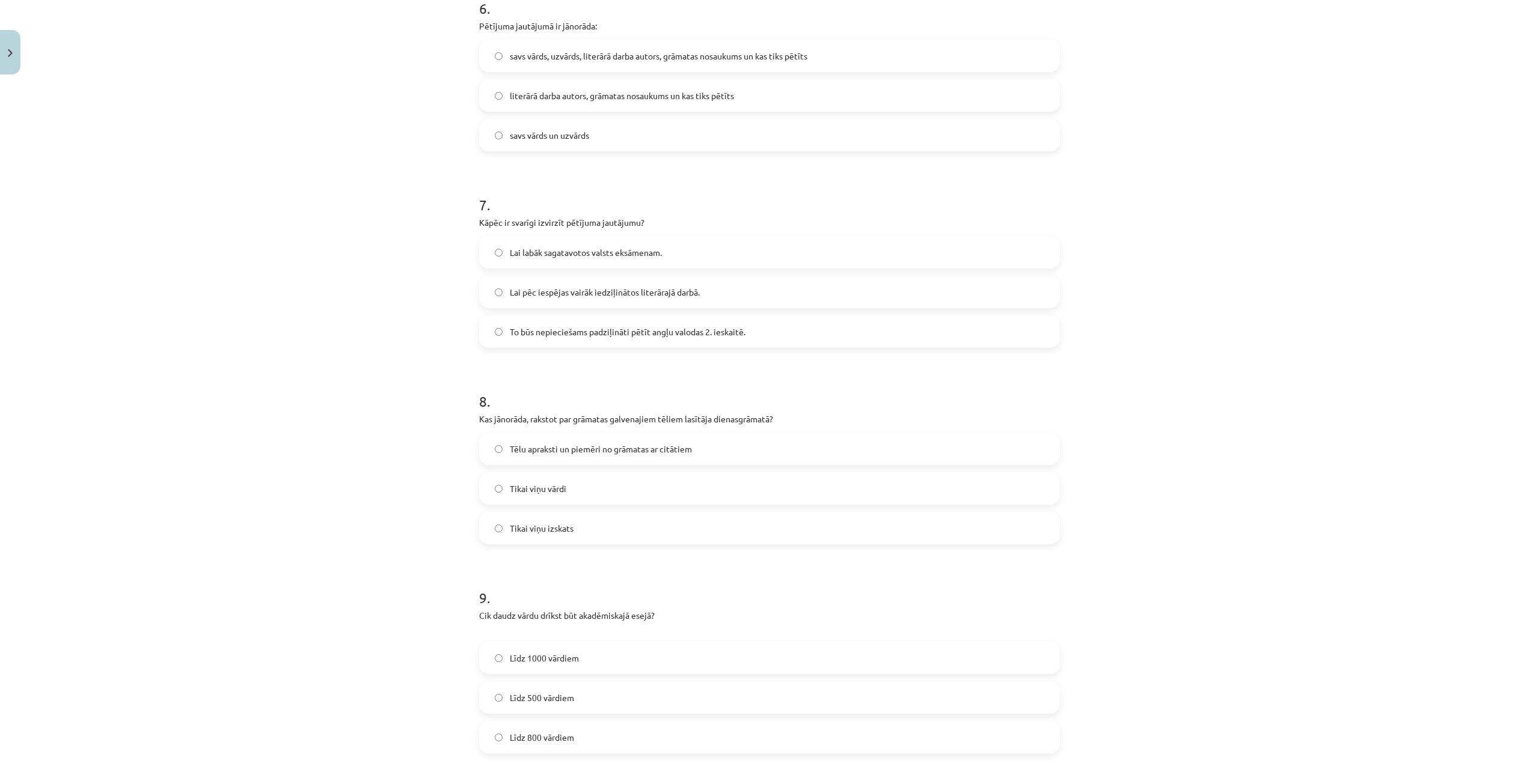
click at [624, 452] on span "Tēlu apraksti un piemēri no grāmatas ar citātiem" at bounding box center [601, 449] width 182 height 12
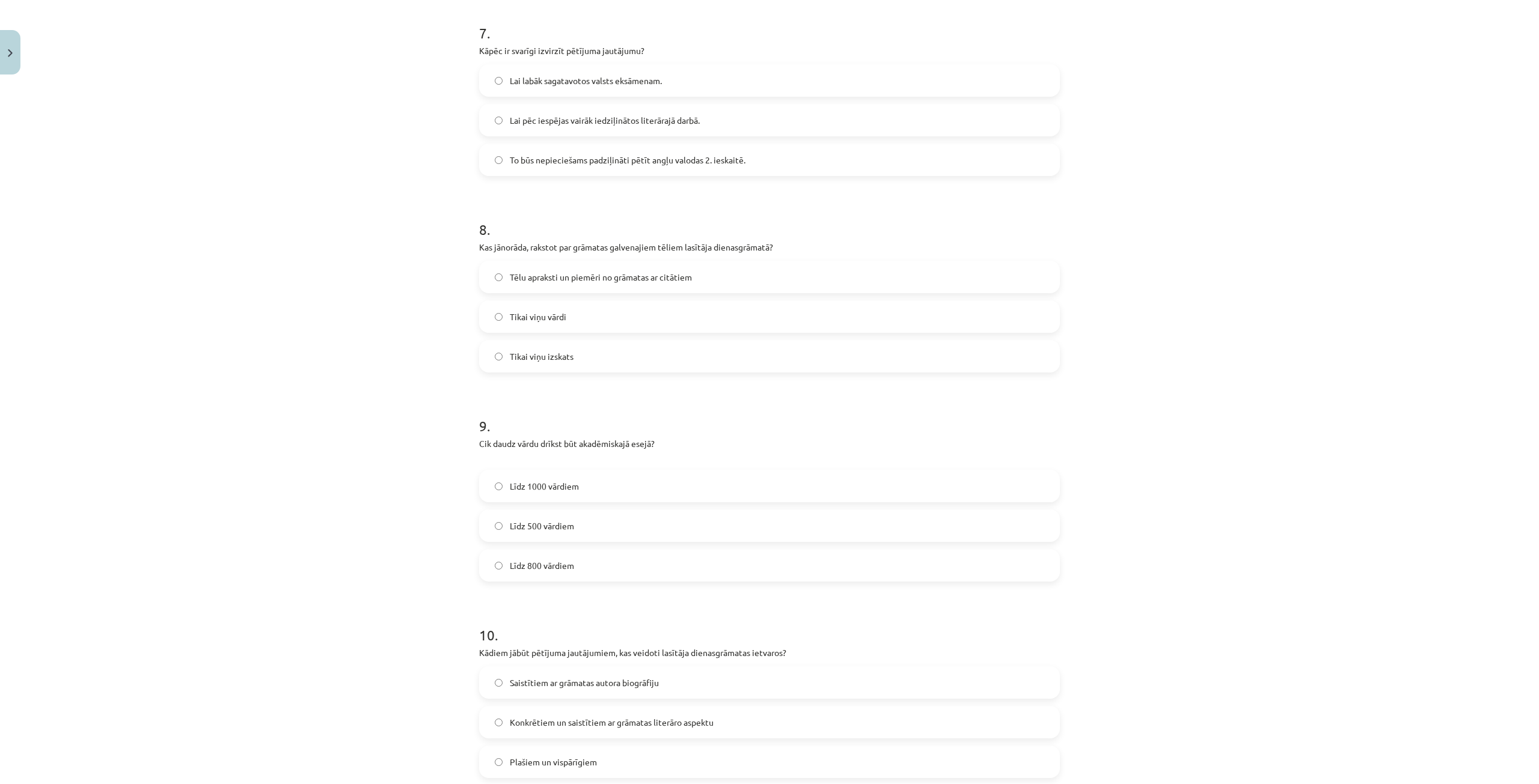
scroll to position [1442, 0]
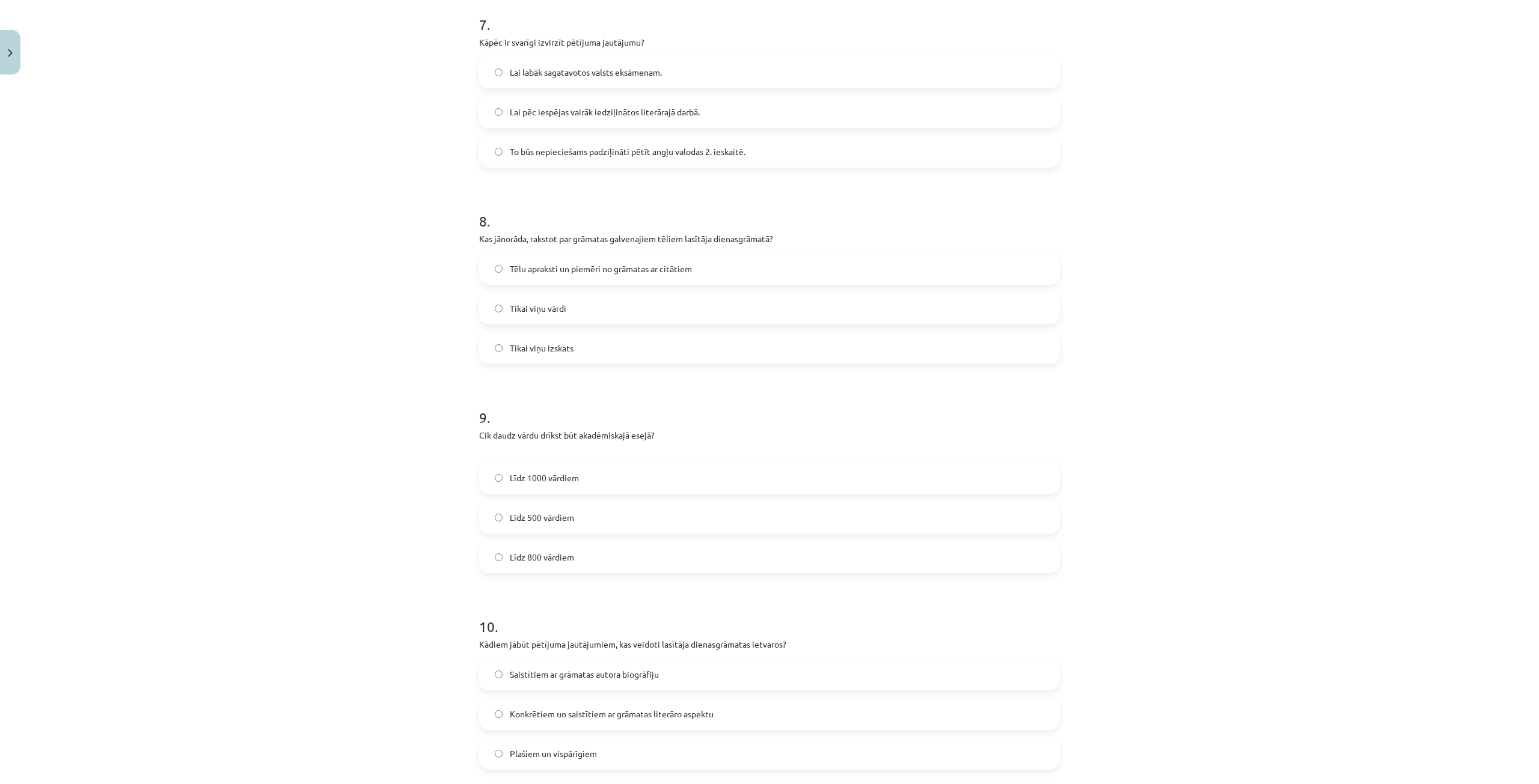
click at [605, 557] on label "Līdz 800 vārdiem" at bounding box center [769, 557] width 578 height 30
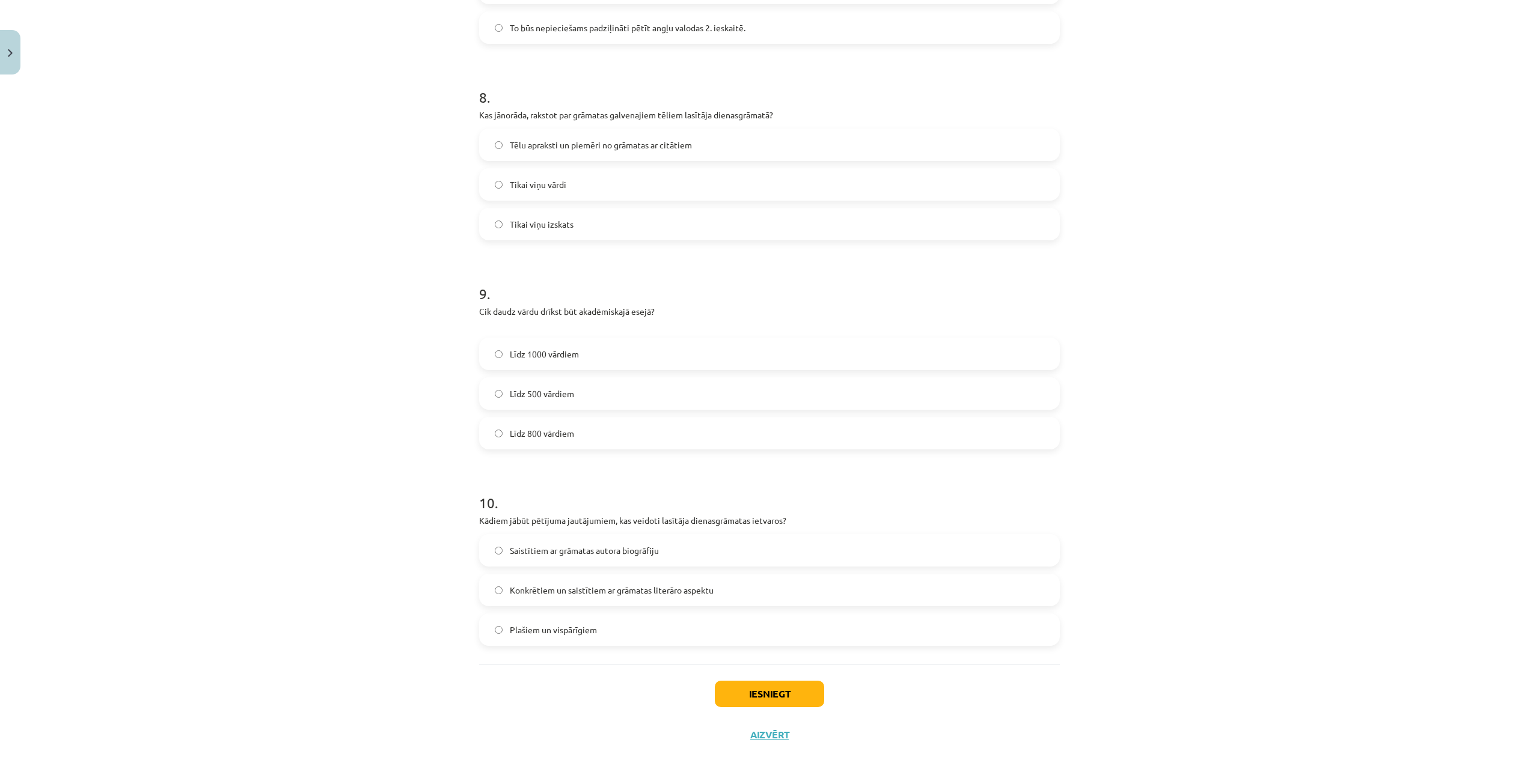
click at [664, 593] on span "Konkrētiem un saistītiem ar grāmatas literāro aspektu" at bounding box center [611, 590] width 204 height 12
click at [738, 698] on button "Iesniegt" at bounding box center [769, 694] width 109 height 26
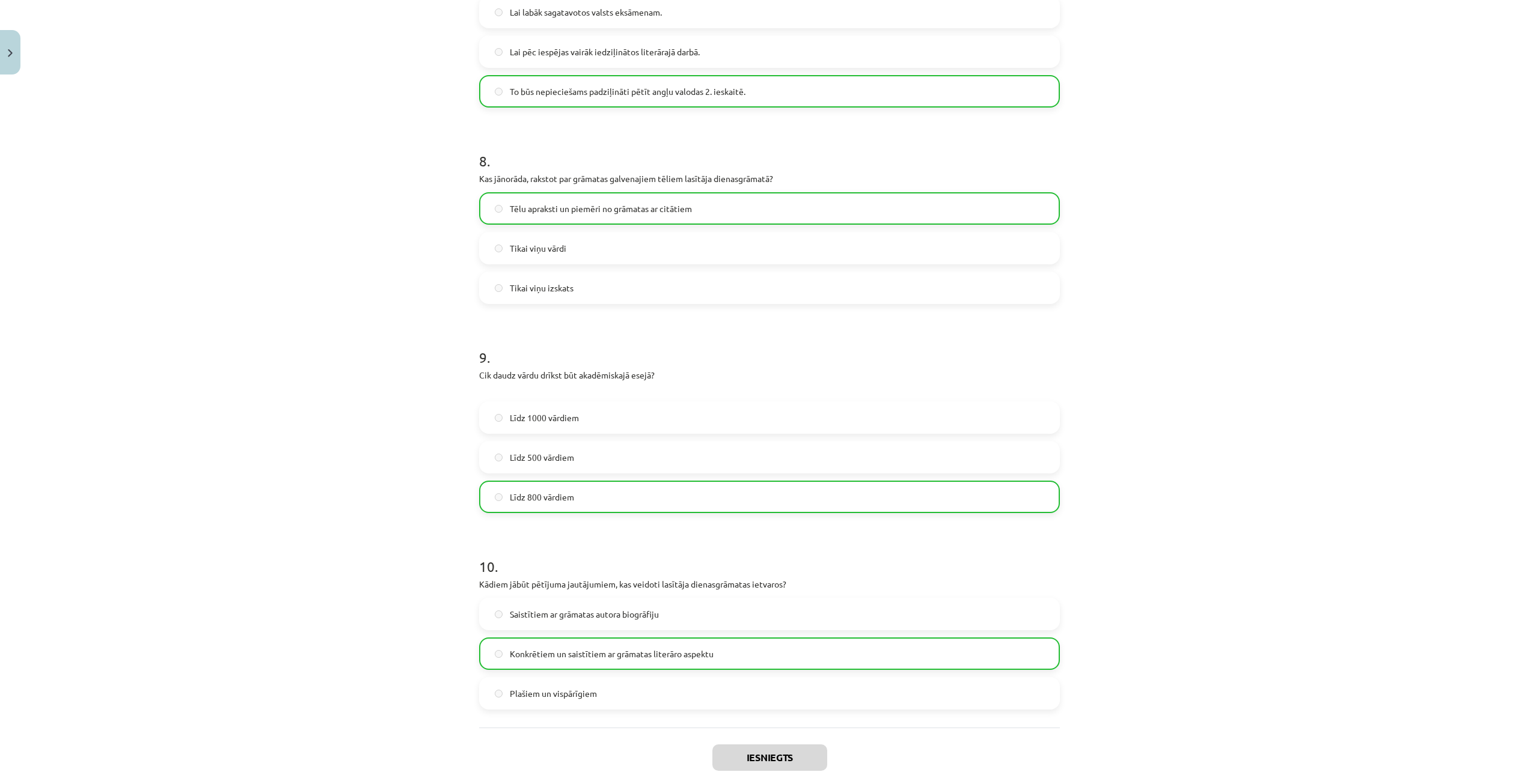
scroll to position [1604, 0]
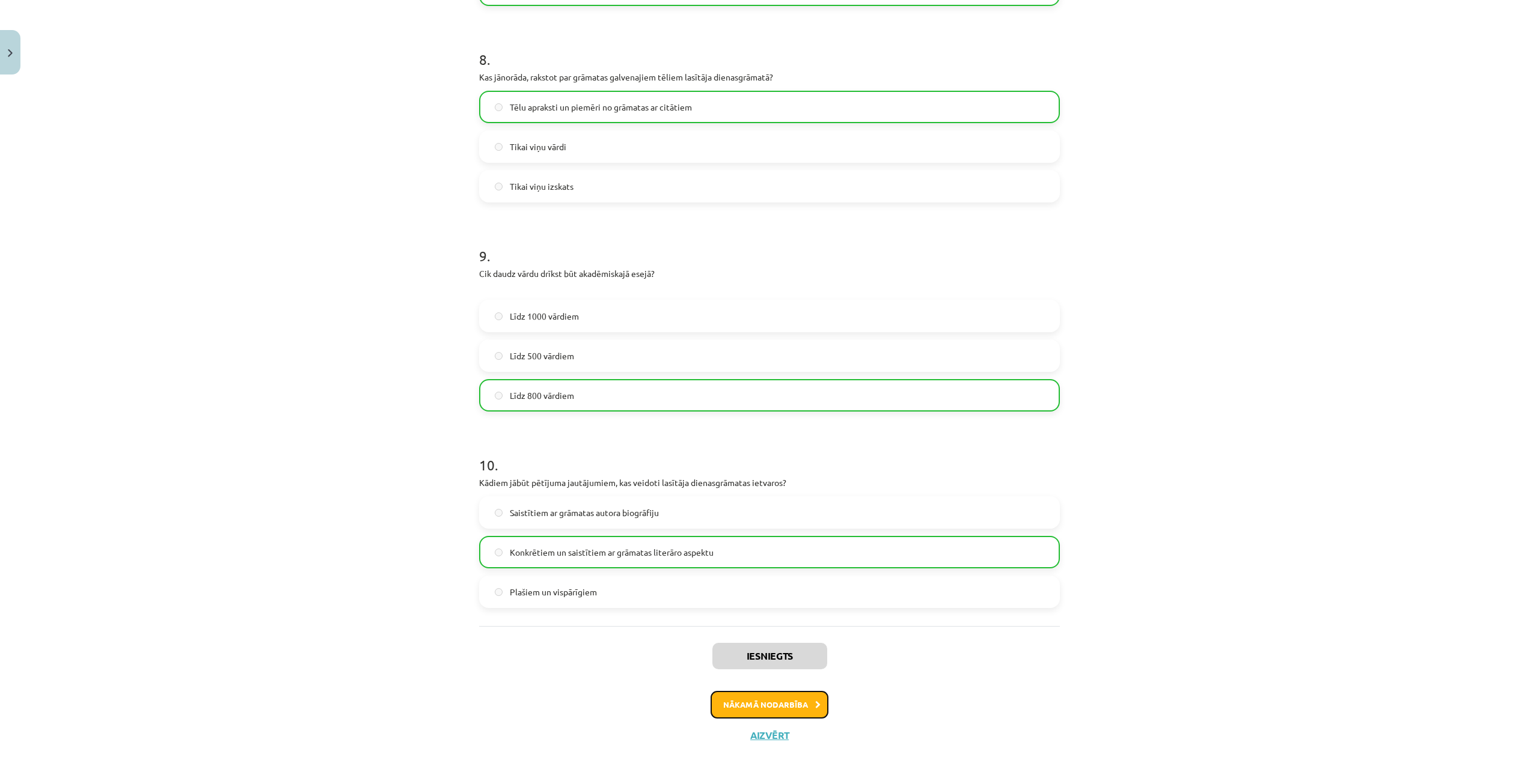
click at [774, 704] on button "Nākamā nodarbība" at bounding box center [770, 705] width 118 height 28
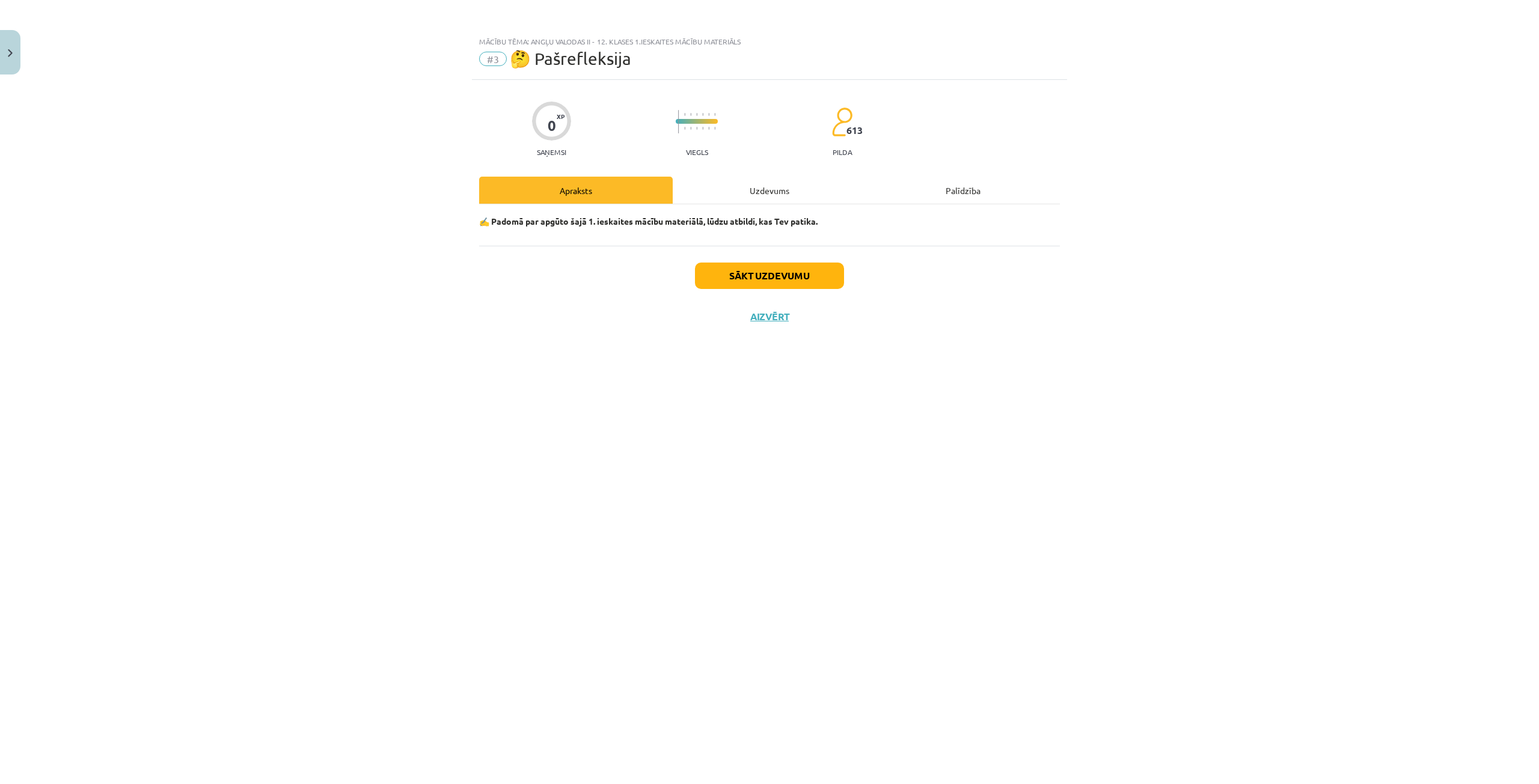
scroll to position [0, 0]
click at [790, 281] on button "Sākt uzdevumu" at bounding box center [770, 275] width 149 height 26
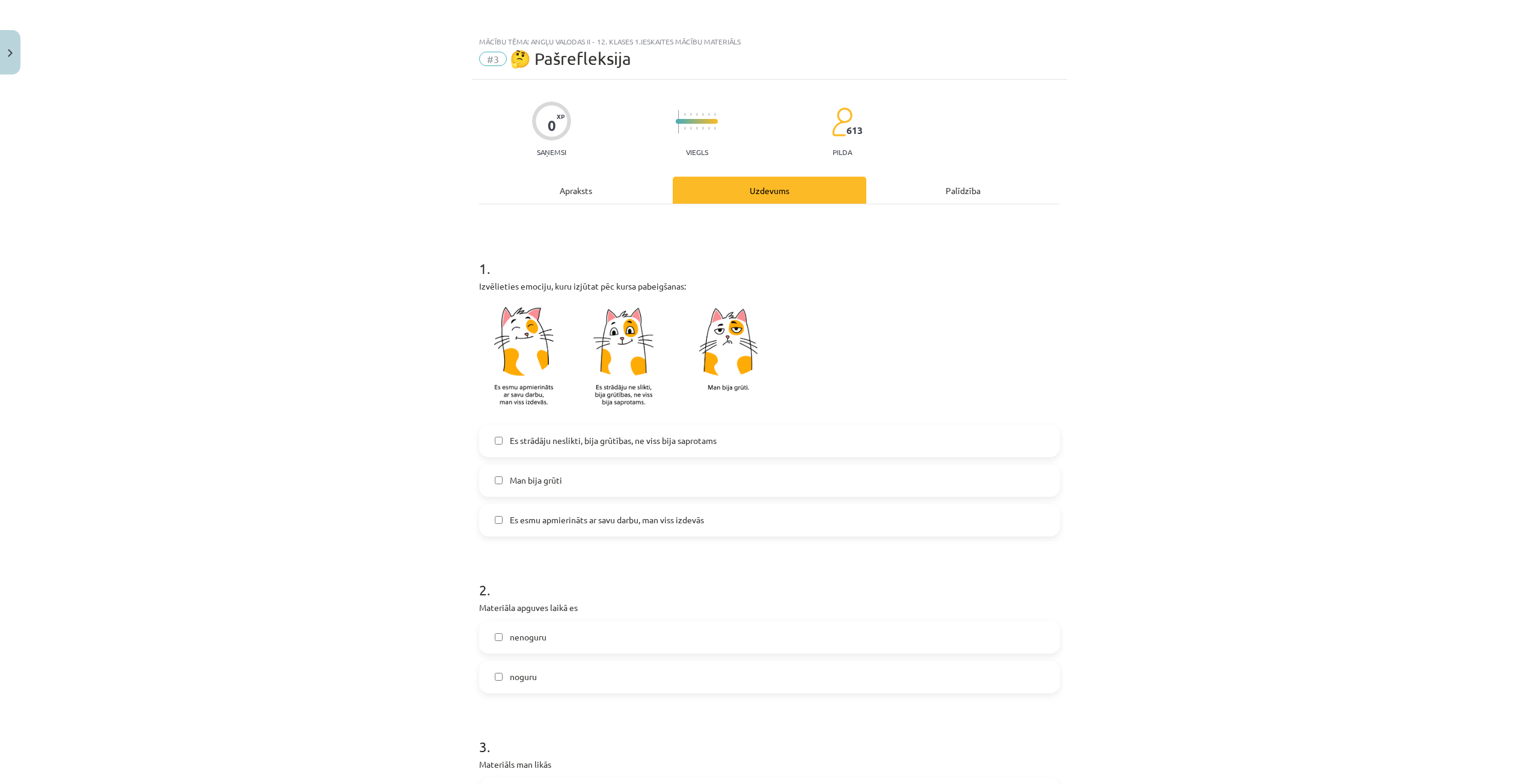
click at [620, 445] on span "Es strādāju neslikti, bija grūtības, ne viss bija saprotams" at bounding box center [613, 441] width 206 height 12
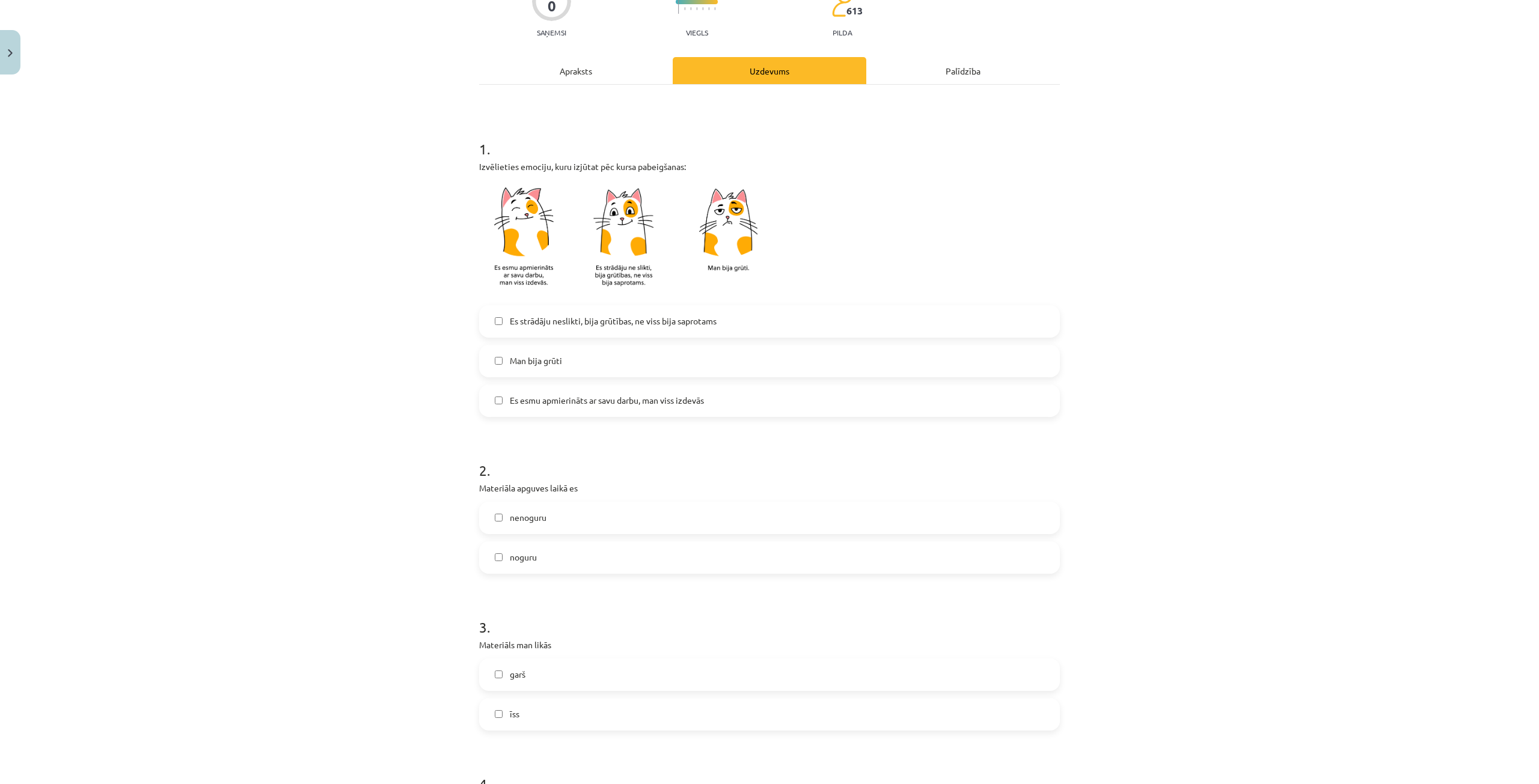
scroll to position [120, 0]
click at [620, 412] on label "Es esmu apmierināts ar savu darbu, man viss izdevās" at bounding box center [769, 400] width 578 height 30
click at [537, 334] on label "Es strādāju neslikti, bija grūtības, ne viss bija saprotams" at bounding box center [769, 321] width 578 height 30
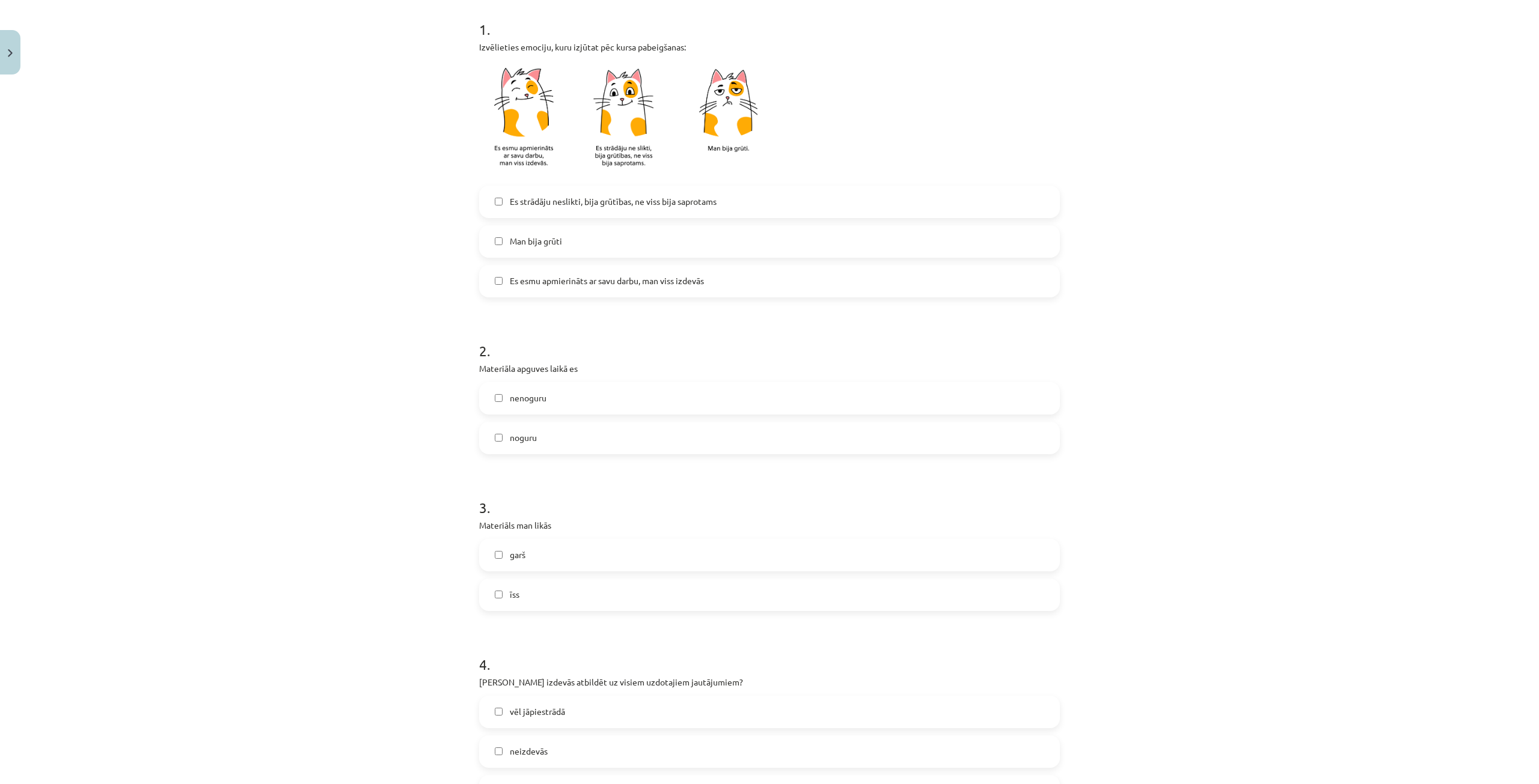
scroll to position [240, 0]
click at [547, 389] on label "nenoguru" at bounding box center [769, 397] width 578 height 30
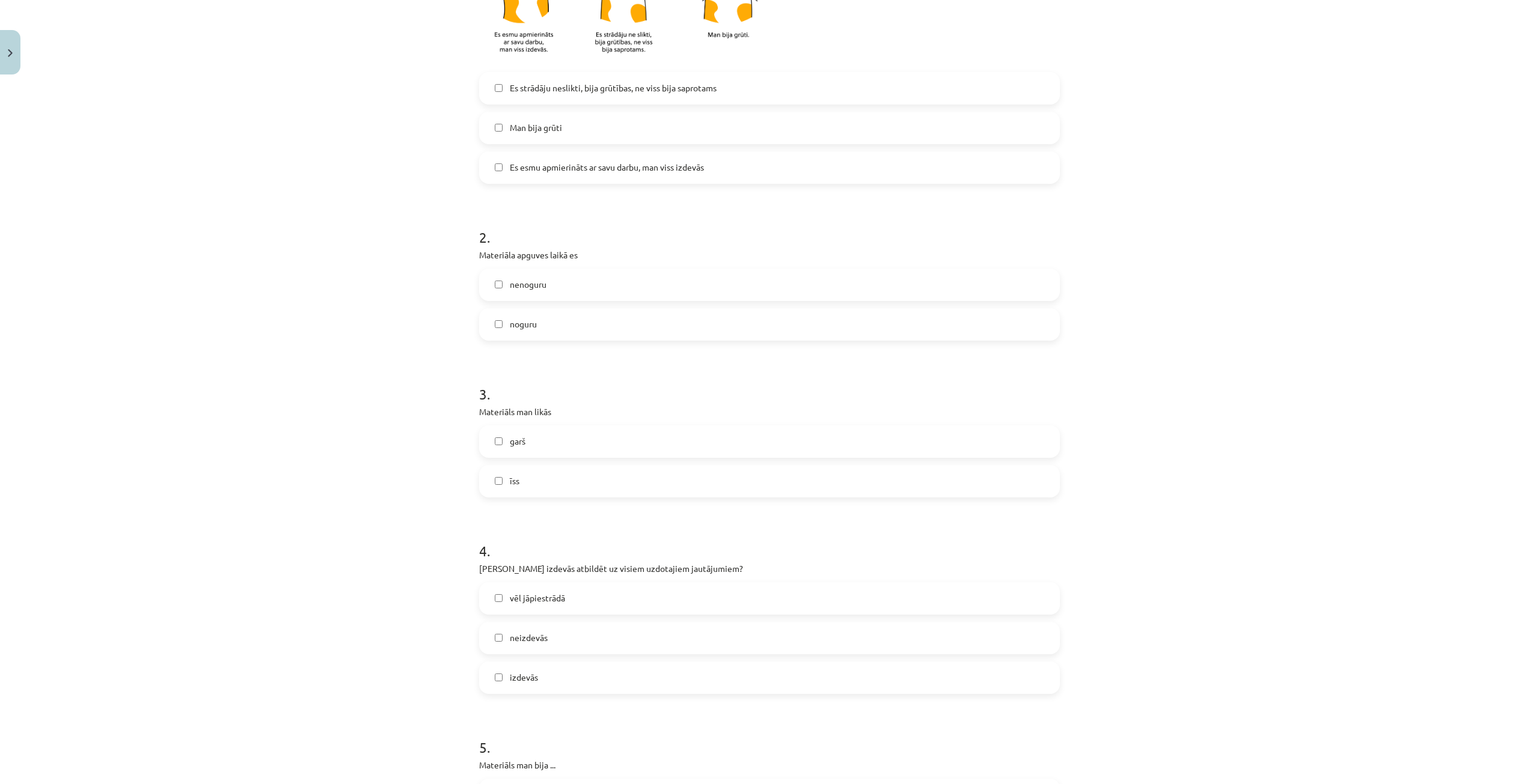
scroll to position [360, 0]
click at [540, 480] on label "īss" at bounding box center [769, 474] width 578 height 30
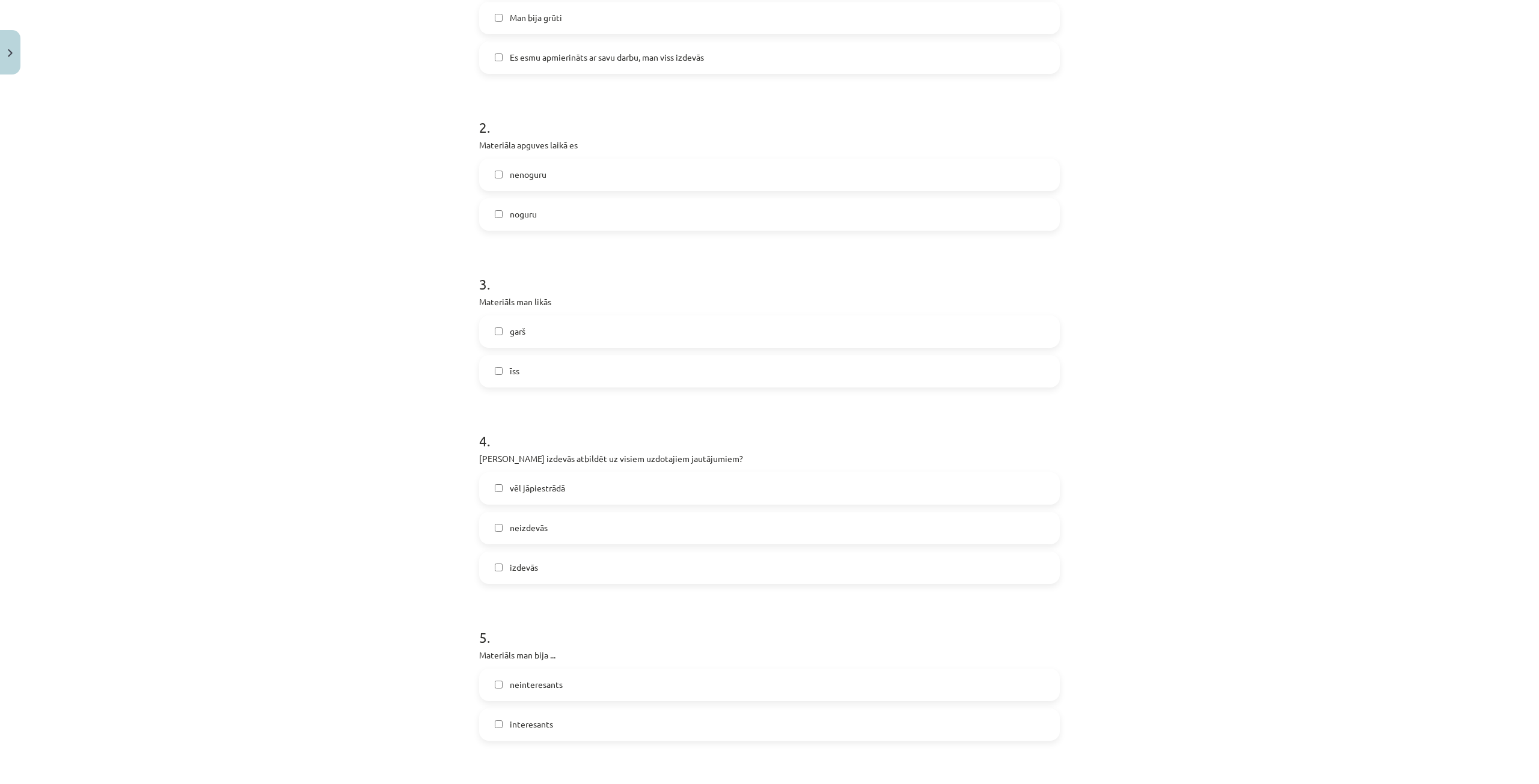
scroll to position [481, 0]
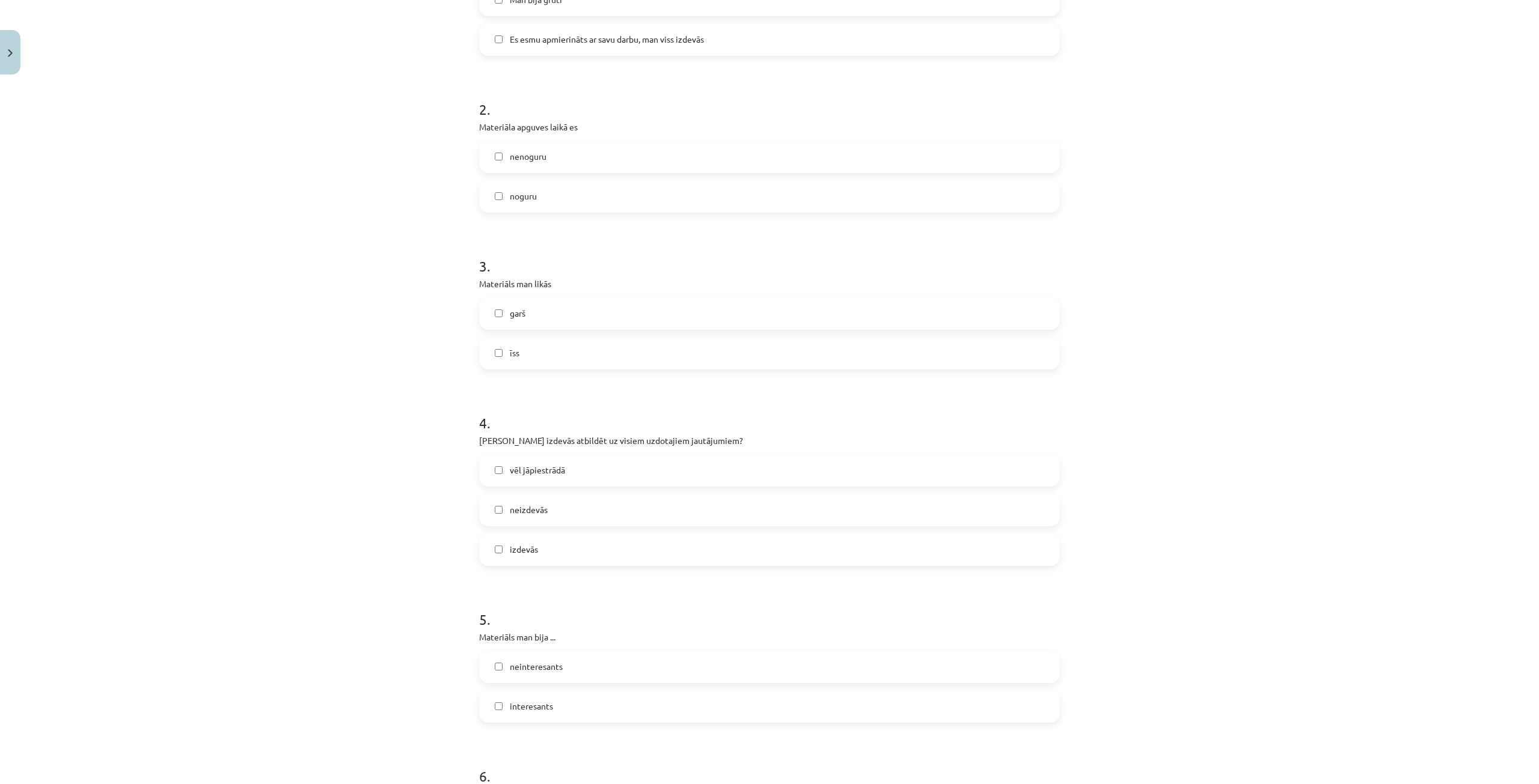
click at [520, 315] on span "garš" at bounding box center [518, 313] width 16 height 12
click at [526, 320] on label "garš" at bounding box center [769, 314] width 578 height 30
click at [568, 474] on label "vēl jāpiestrādā" at bounding box center [769, 470] width 578 height 30
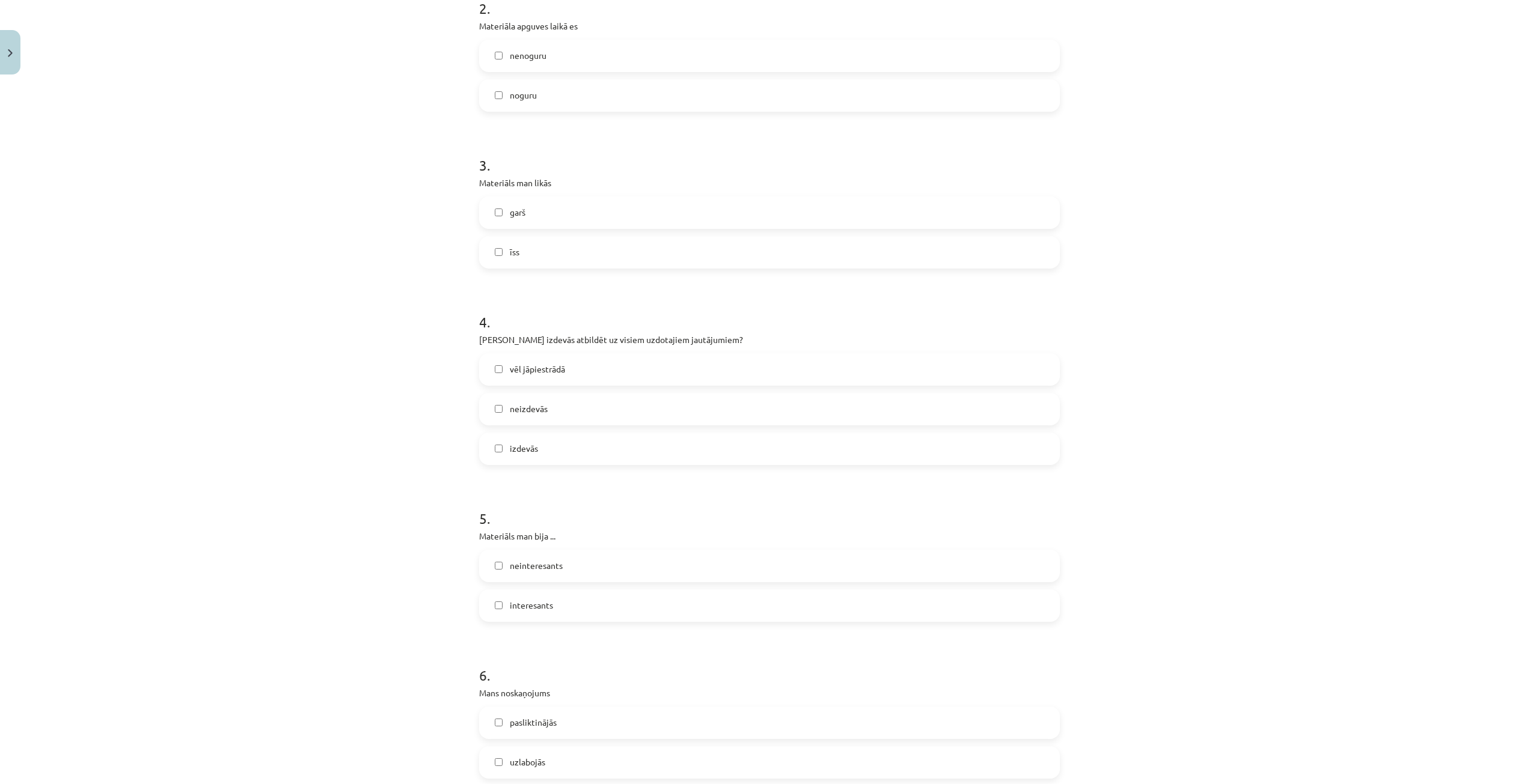
scroll to position [661, 0]
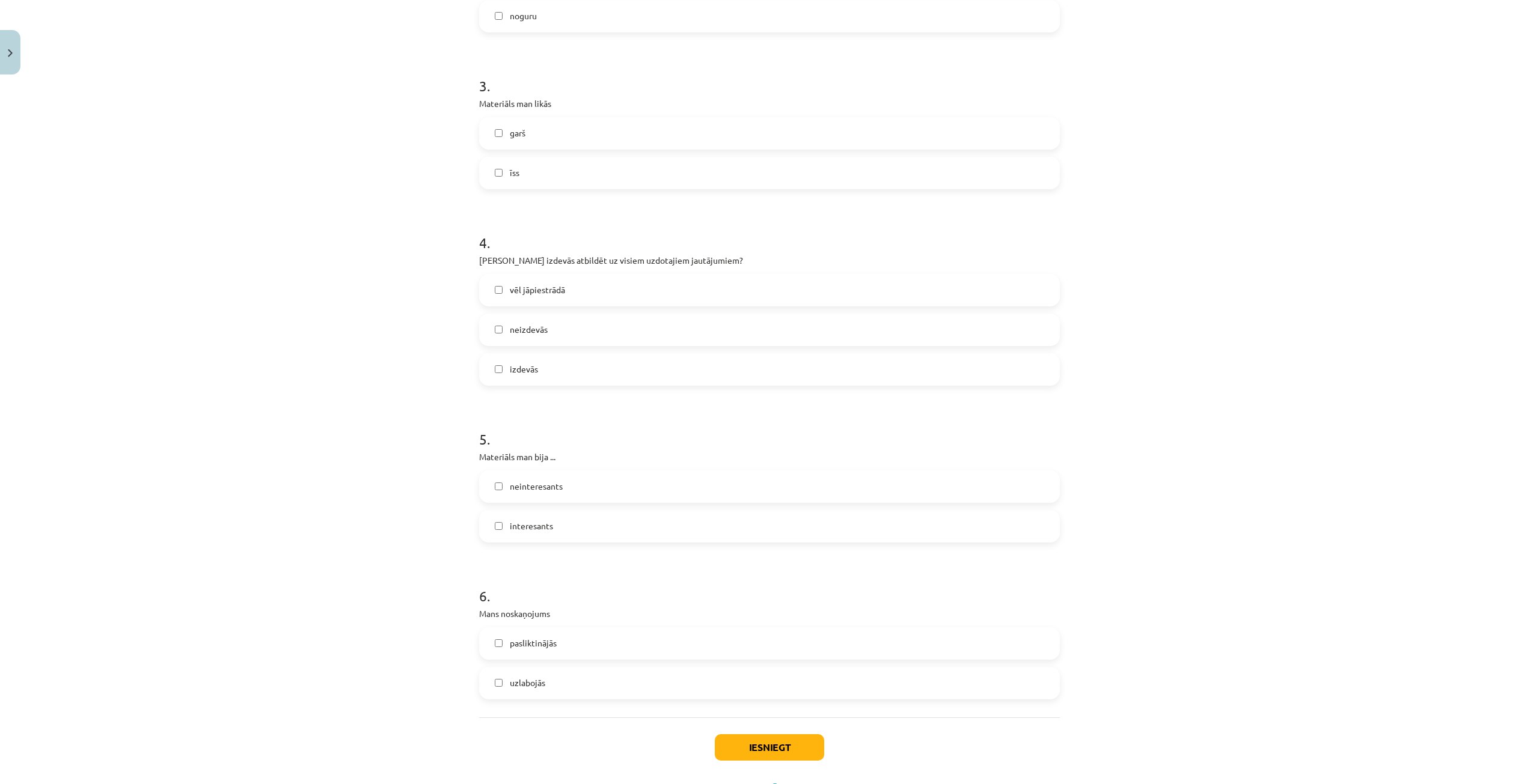
click at [557, 526] on label "interesants" at bounding box center [769, 526] width 578 height 30
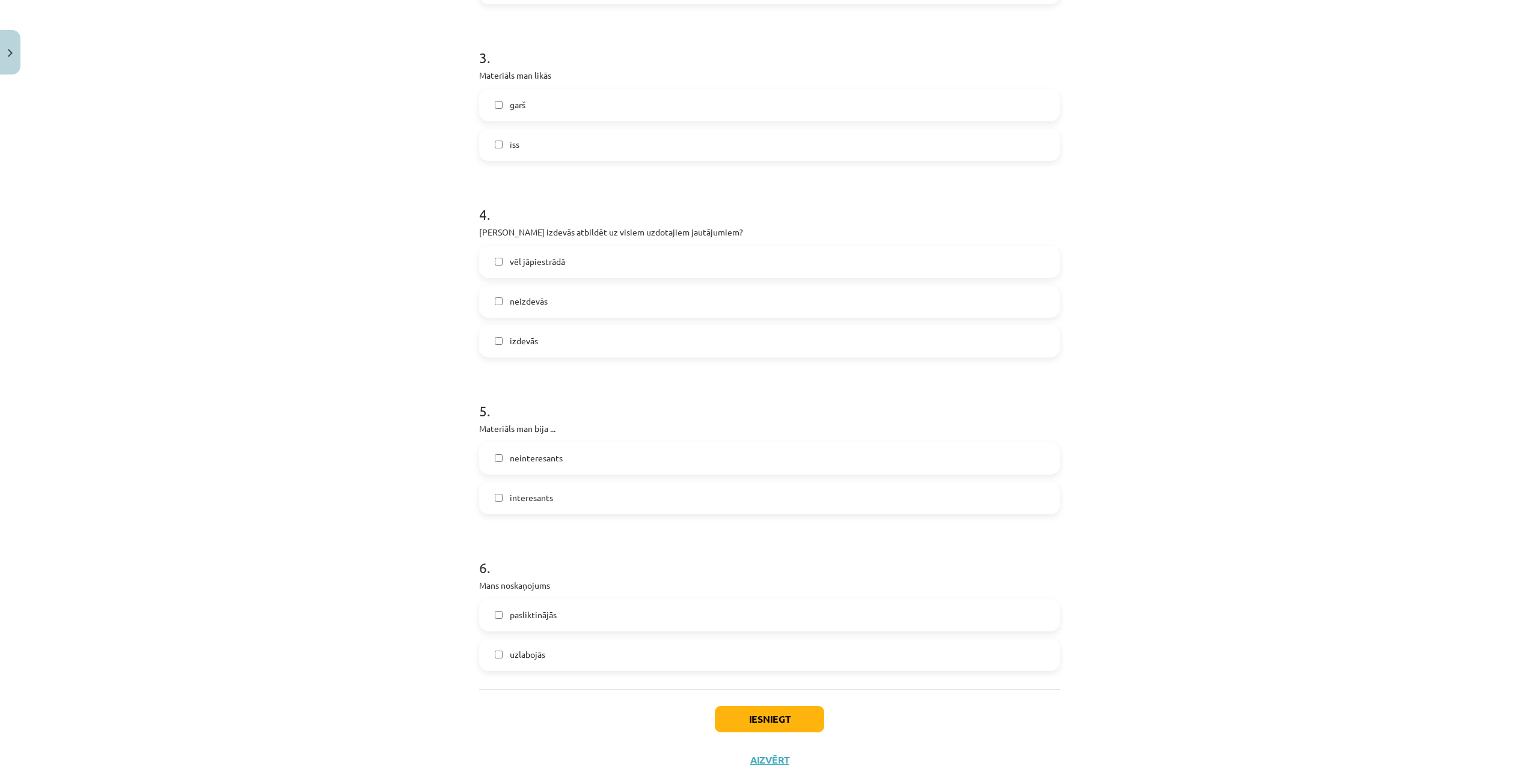
scroll to position [714, 0]
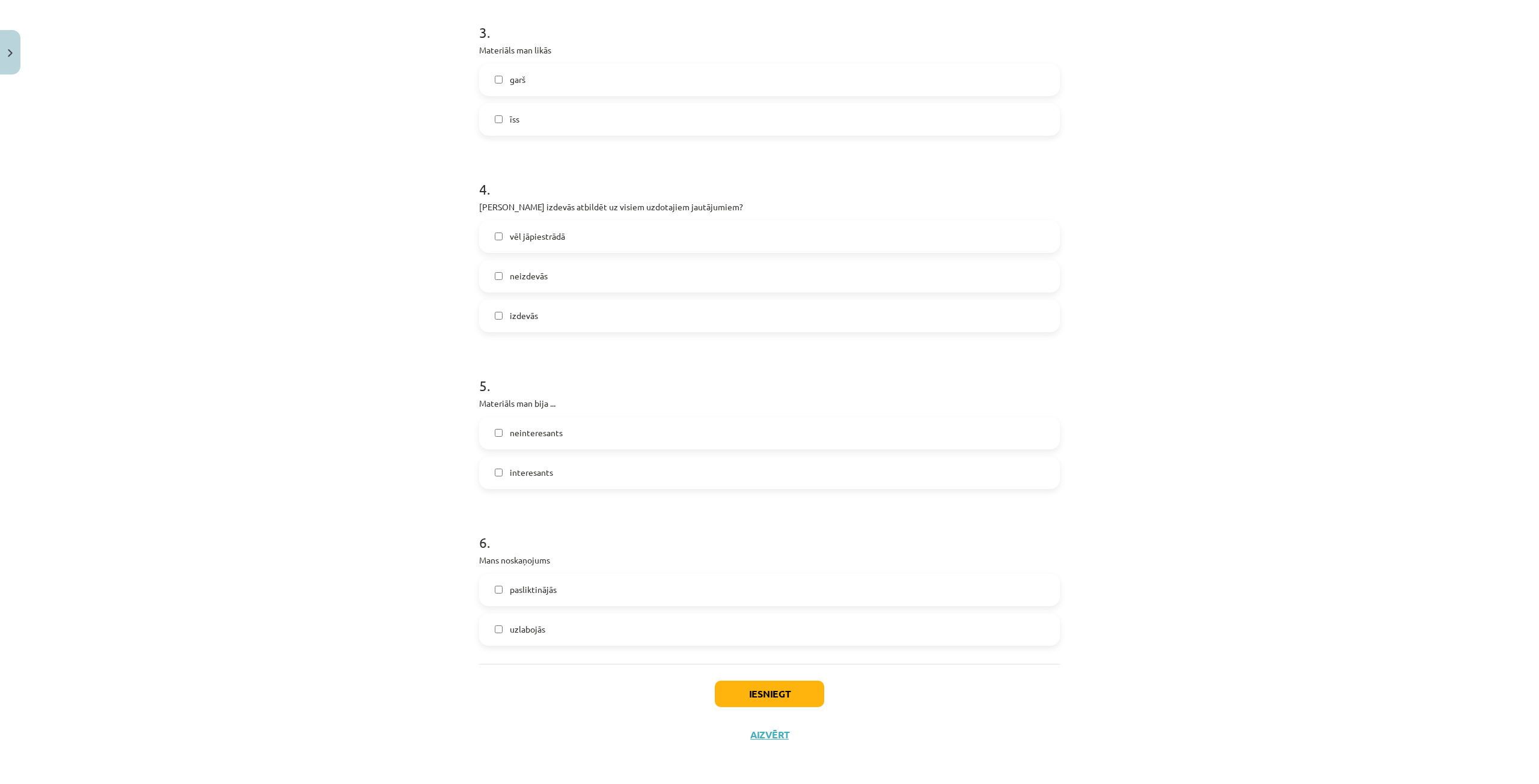
click at [639, 630] on label "uzlabojās" at bounding box center [769, 629] width 578 height 30
click at [768, 691] on button "Iesniegt" at bounding box center [769, 694] width 109 height 26
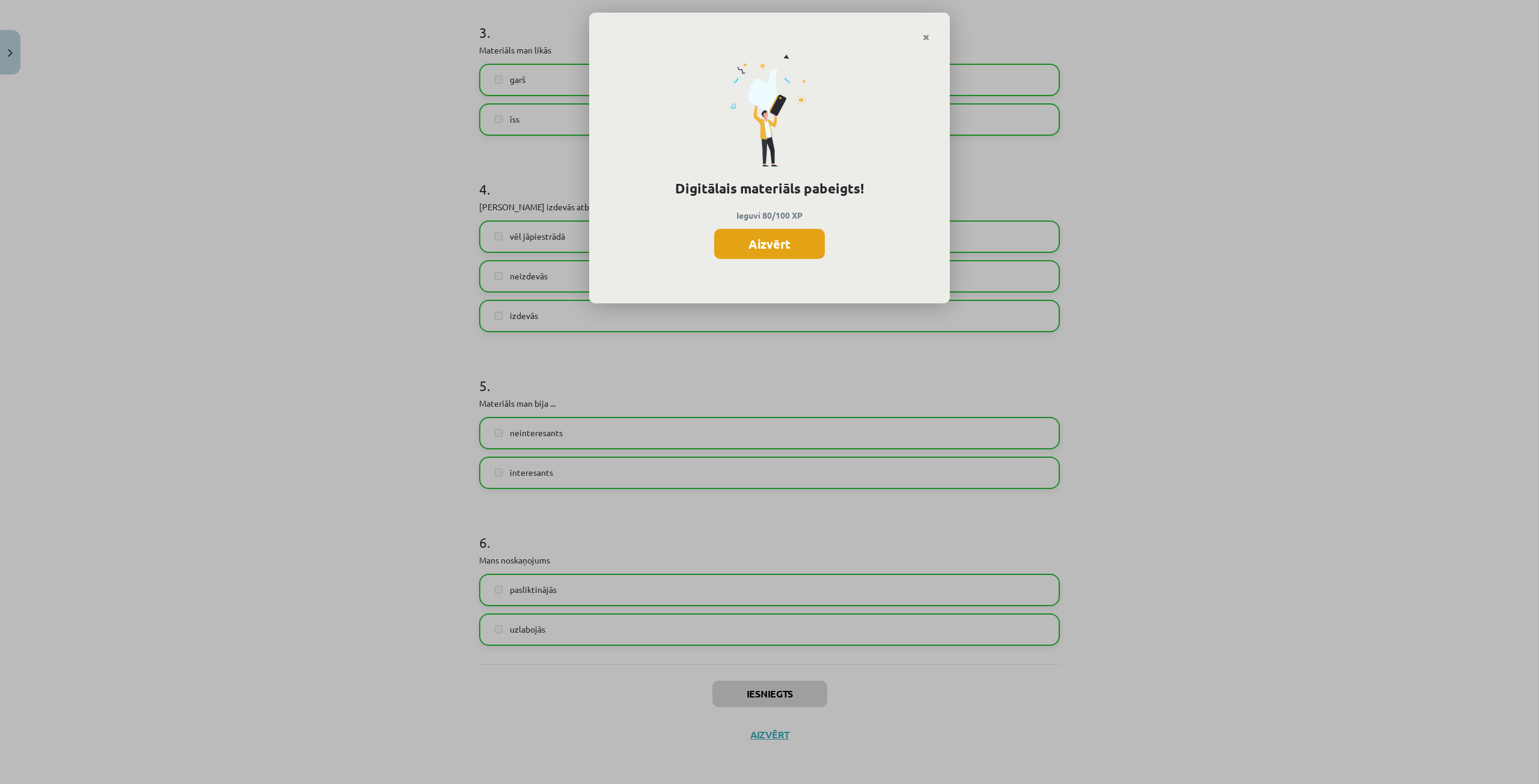
click at [774, 249] on button "Aizvērt" at bounding box center [770, 244] width 110 height 30
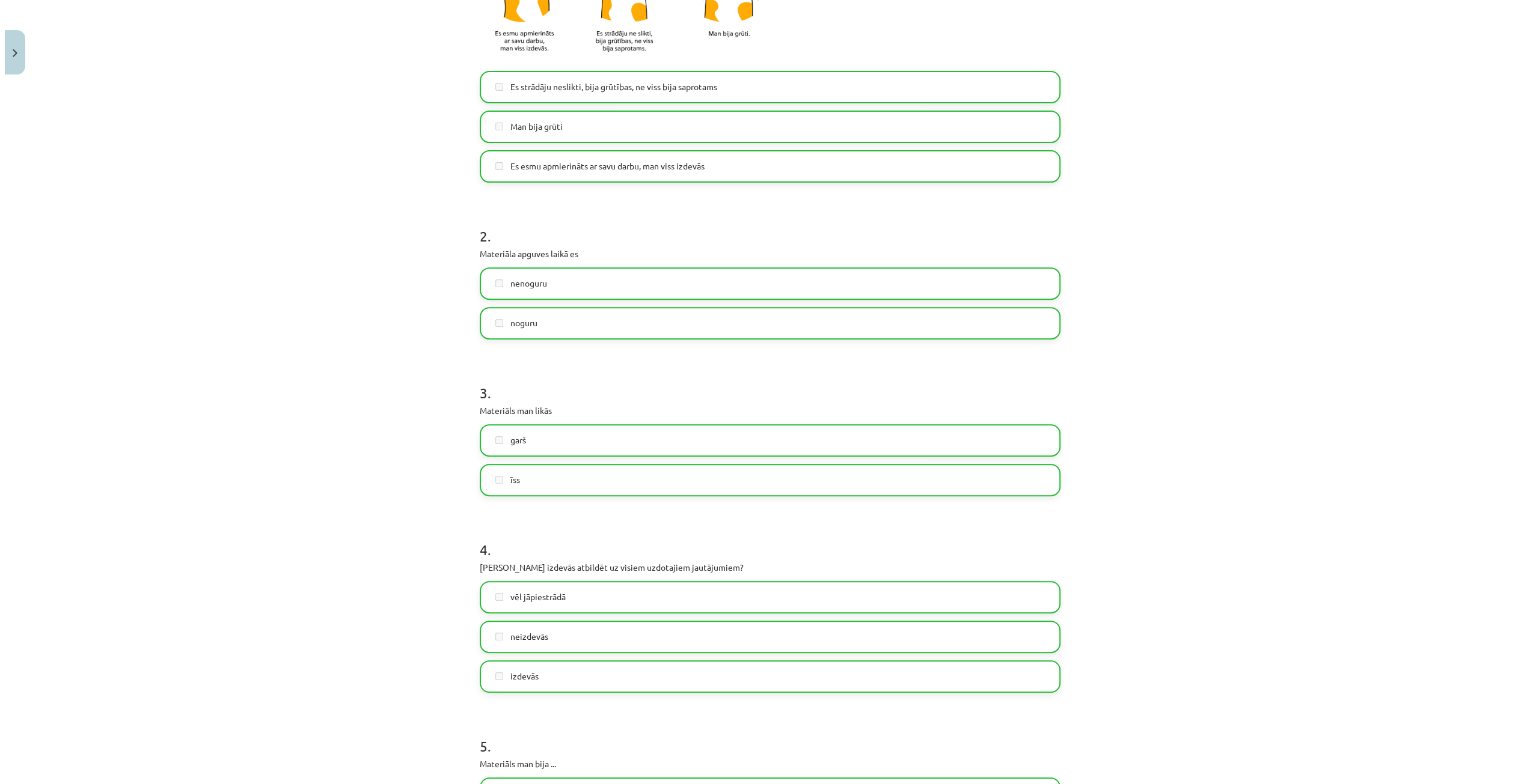
scroll to position [174, 0]
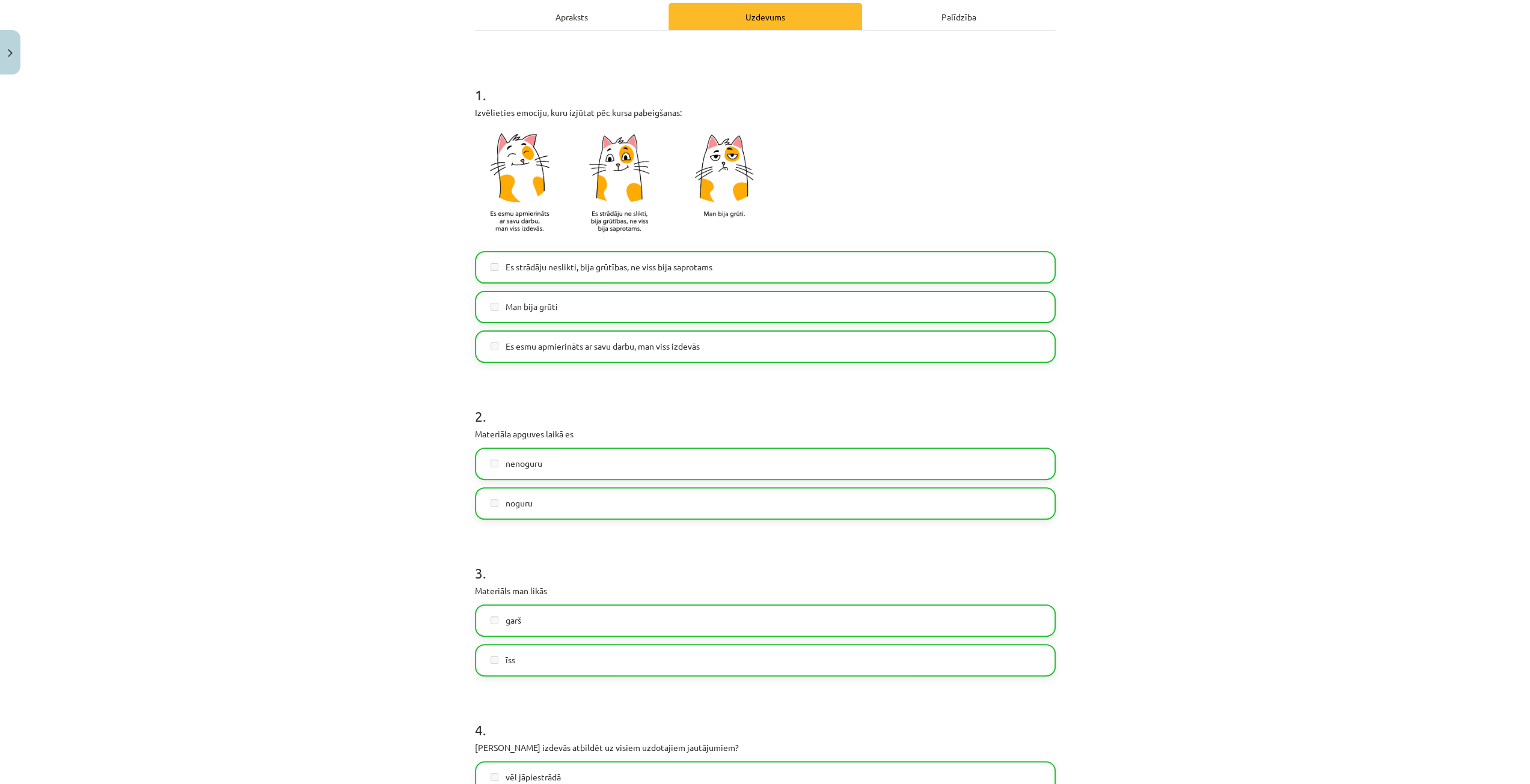
click at [24, 41] on div "Mācību tēma: Angļu valodas ii - 12. klases 1.ieskaites mācību materiāls #3 🤔 Pa…" at bounding box center [765, 392] width 1530 height 784
click at [14, 44] on button "Close" at bounding box center [10, 52] width 20 height 45
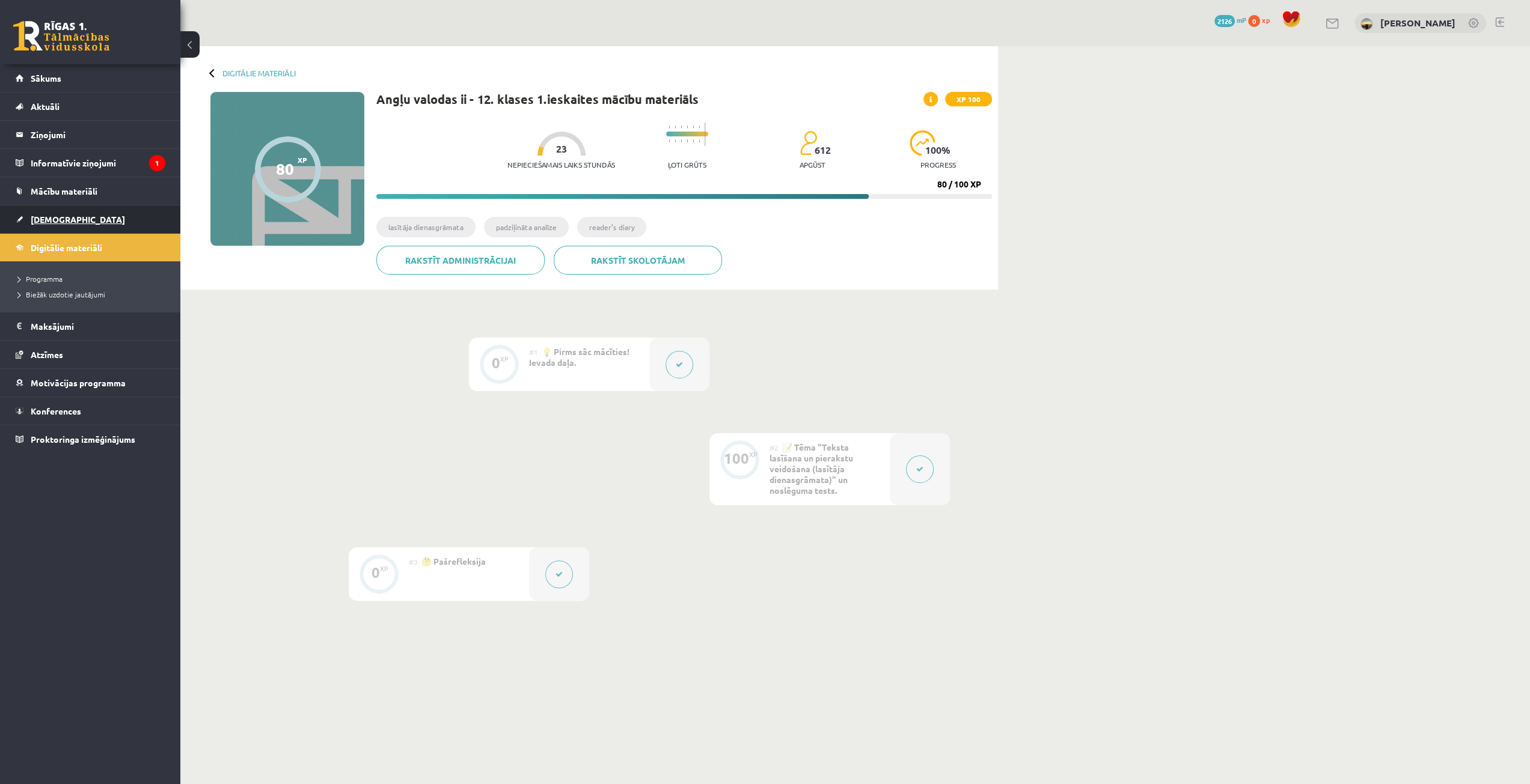
click at [51, 219] on span "[DEMOGRAPHIC_DATA]" at bounding box center [78, 219] width 94 height 10
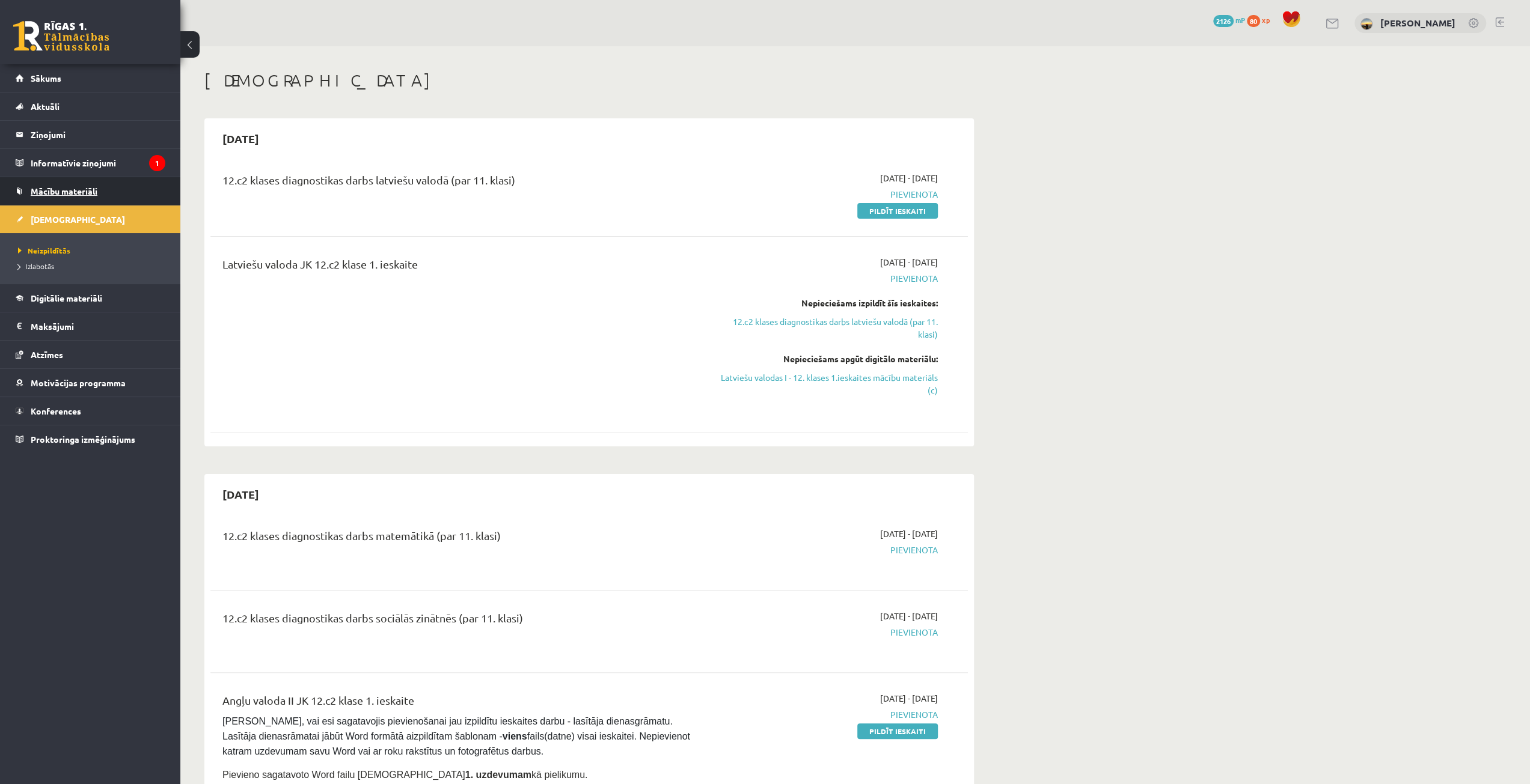
click at [61, 191] on span "Mācību materiāli" at bounding box center [64, 191] width 66 height 10
